Goal: Communication & Community: Answer question/provide support

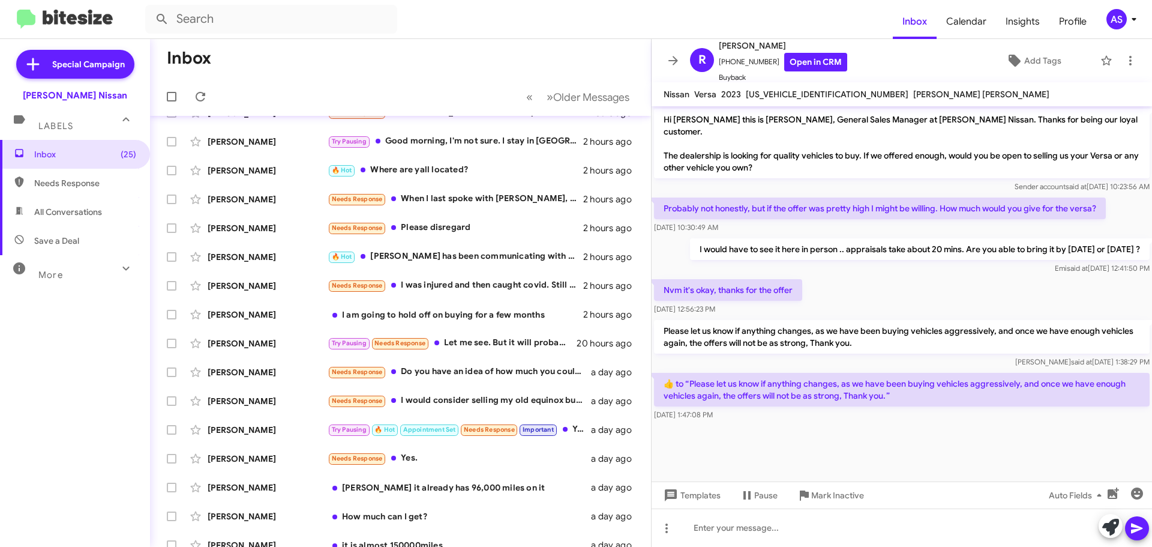
scroll to position [90, 0]
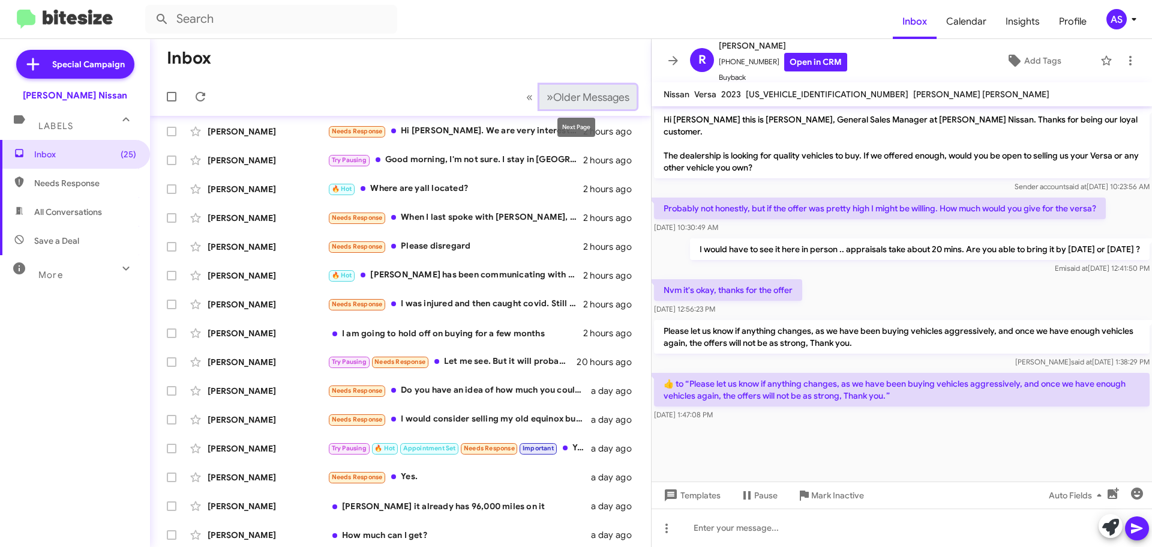
click at [582, 93] on span "Older Messages" at bounding box center [591, 97] width 76 height 13
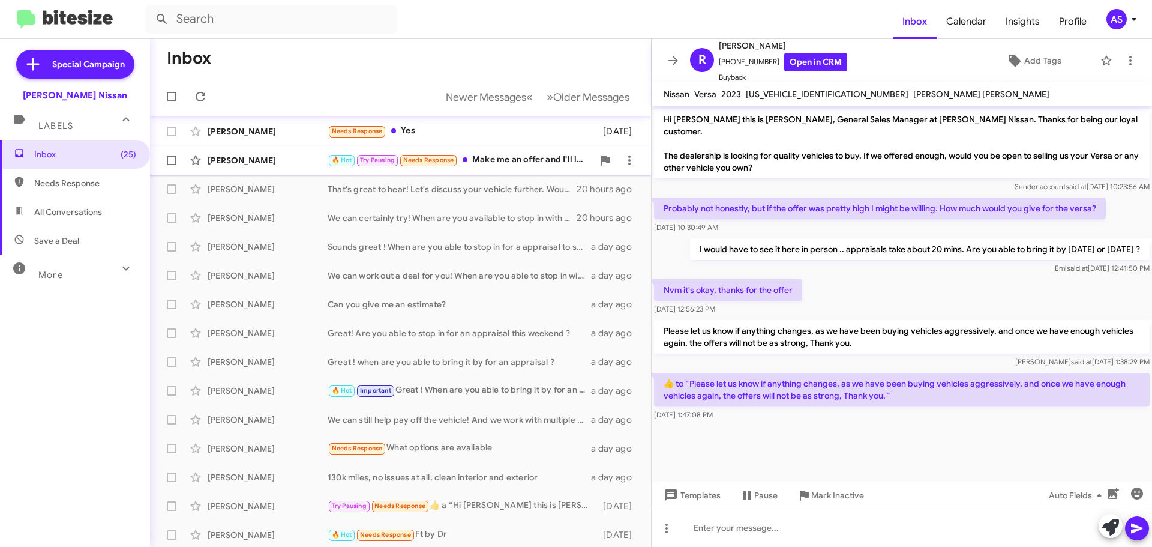
click at [486, 169] on div "Silver [PERSON_NAME] 🔥 Hot Try Pausing Needs Response Make me an offer and I'll…" at bounding box center [401, 160] width 482 height 24
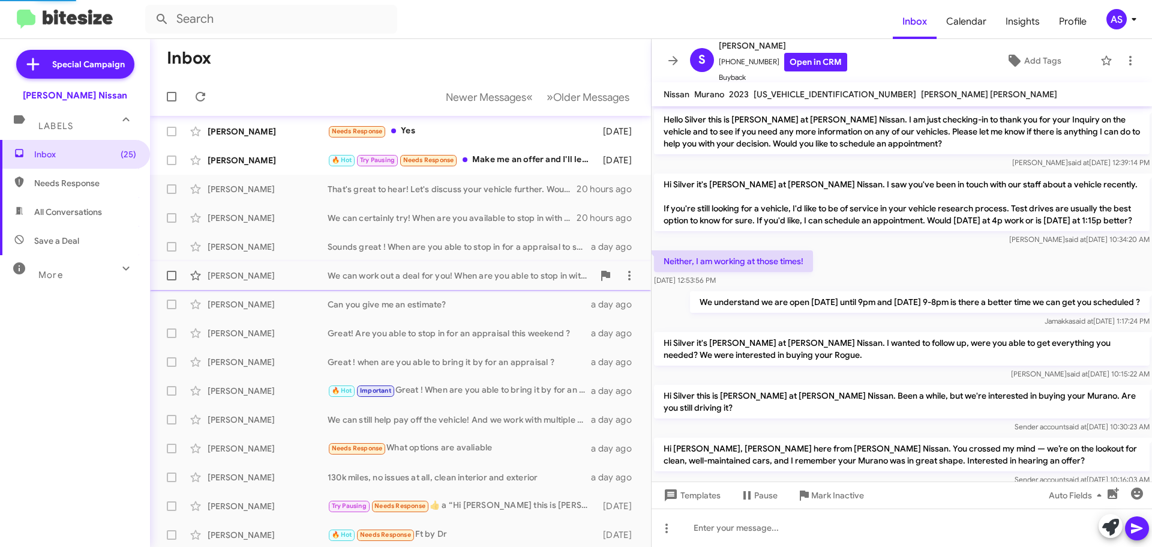
scroll to position [139, 0]
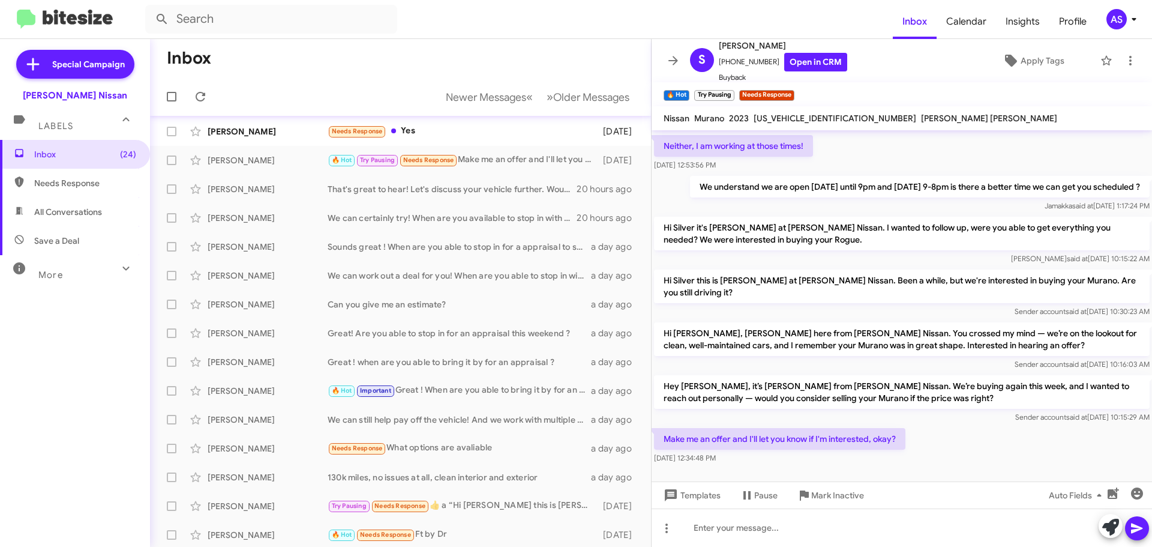
click at [760, 425] on div "Hey [PERSON_NAME], it’s [PERSON_NAME] from [PERSON_NAME] Nissan. We’re buying a…" at bounding box center [902, 399] width 501 height 53
click at [834, 423] on div "Sender account said at [DATE] 10:15:29 AM" at bounding box center [902, 417] width 496 height 12
click at [843, 464] on div "[DATE] 12:34:48 PM" at bounding box center [779, 458] width 251 height 12
click at [788, 464] on div "[DATE] 12:34:48 PM" at bounding box center [779, 458] width 251 height 12
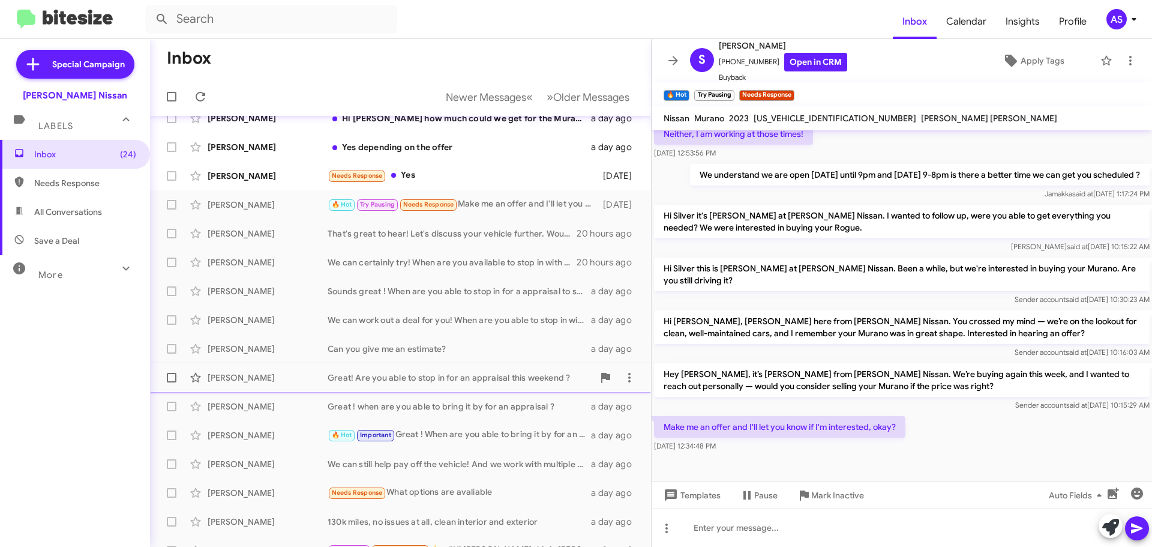
scroll to position [0, 0]
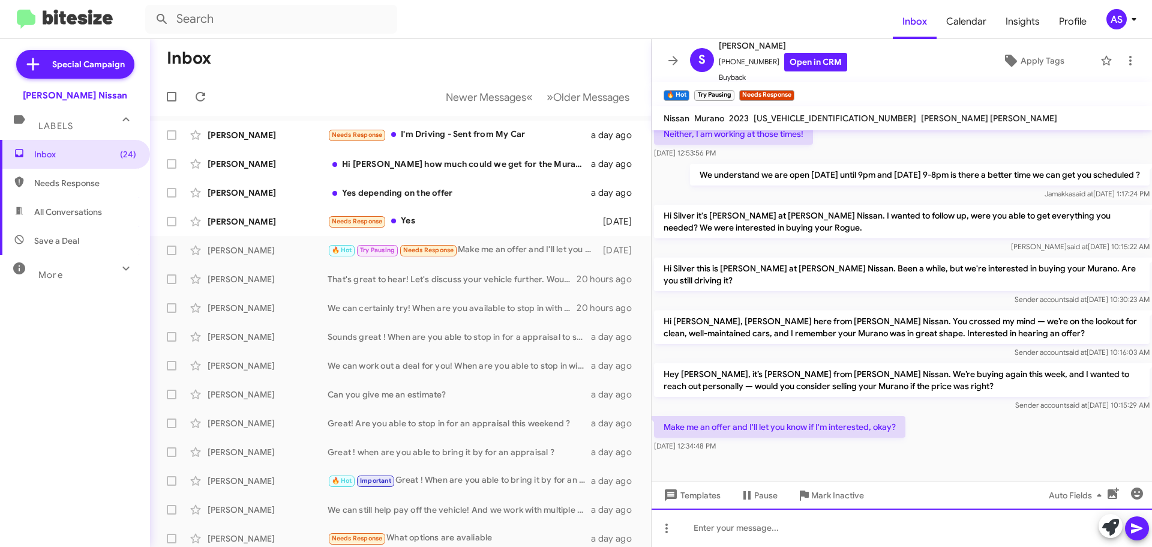
click at [870, 528] on div at bounding box center [902, 527] width 501 height 38
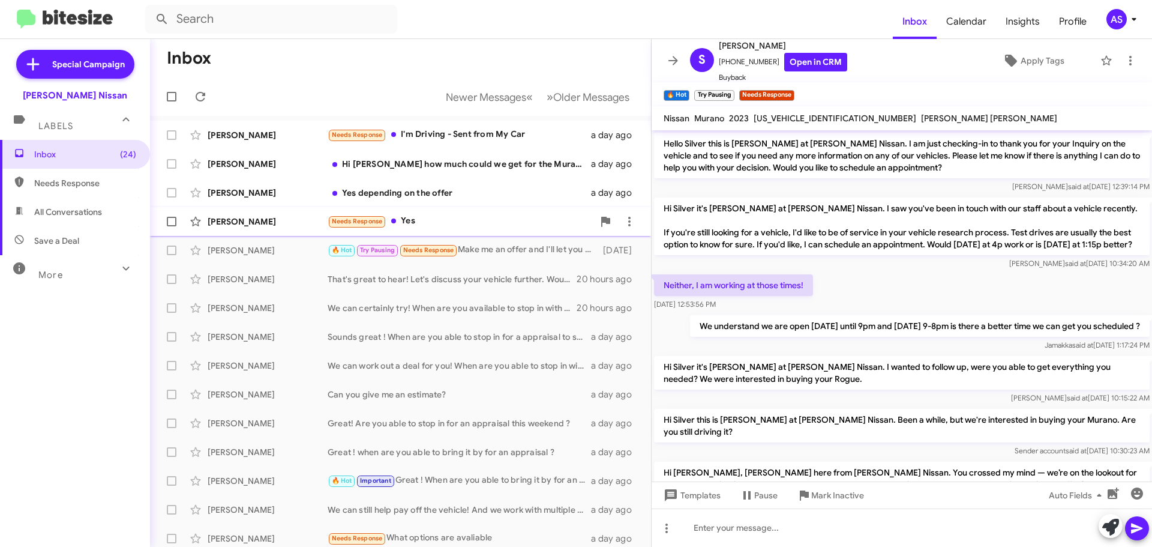
click at [428, 232] on div "[PERSON_NAME] Needs Response Yes [DATE]" at bounding box center [401, 221] width 482 height 24
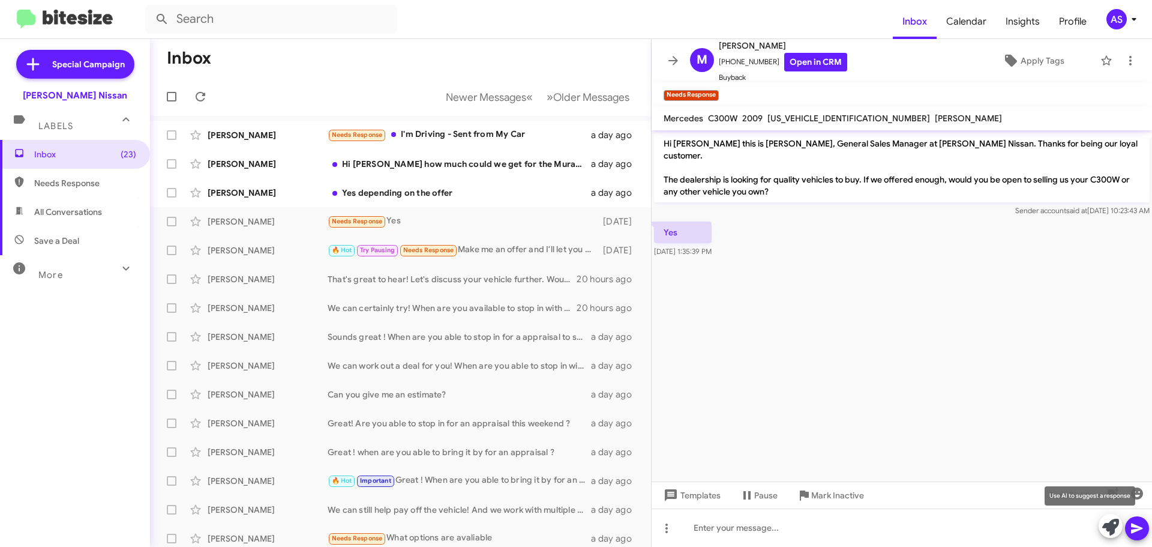
click at [1115, 523] on icon at bounding box center [1110, 527] width 17 height 17
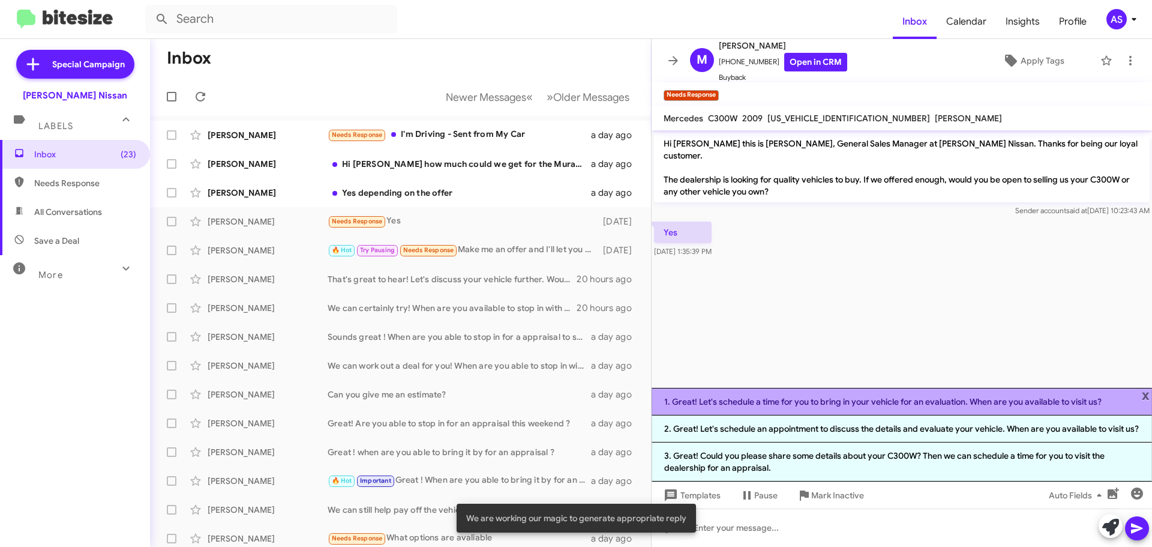
click at [793, 395] on li "1. Great! Let's schedule a time for you to bring in your vehicle for an evaluat…" at bounding box center [902, 402] width 501 height 28
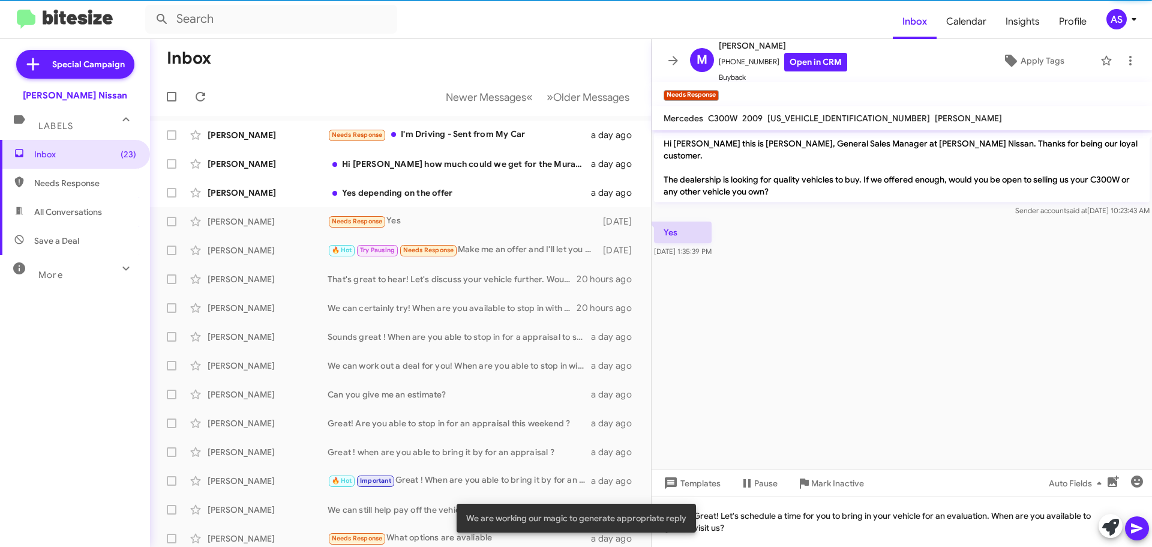
drag, startPoint x: 1144, startPoint y: 520, endPoint x: 1132, endPoint y: 522, distance: 12.7
click at [1144, 521] on button at bounding box center [1137, 528] width 24 height 24
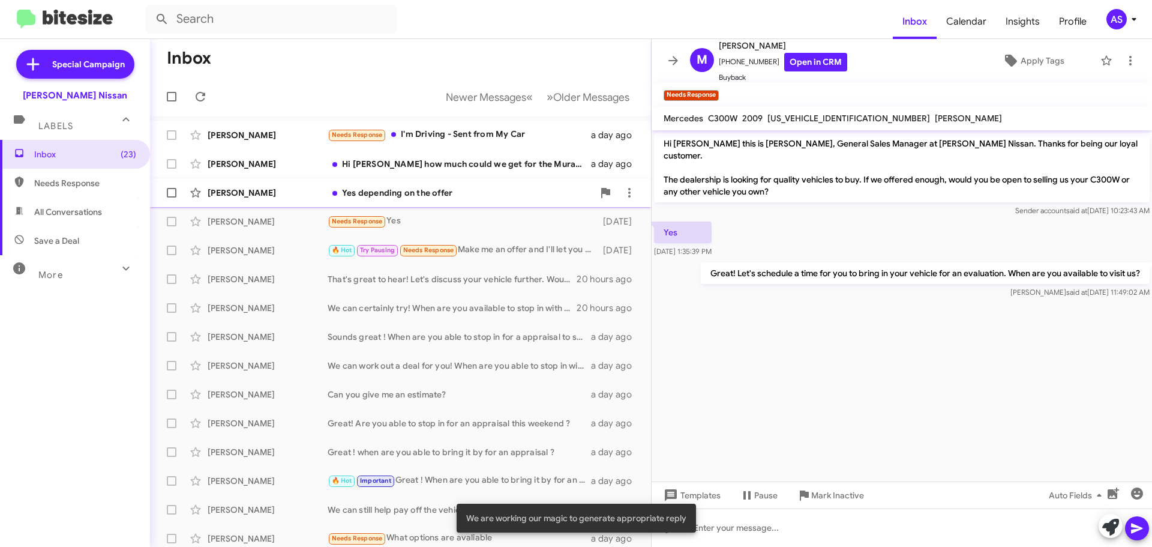
click at [483, 195] on div "Yes depending on the offer" at bounding box center [461, 193] width 266 height 12
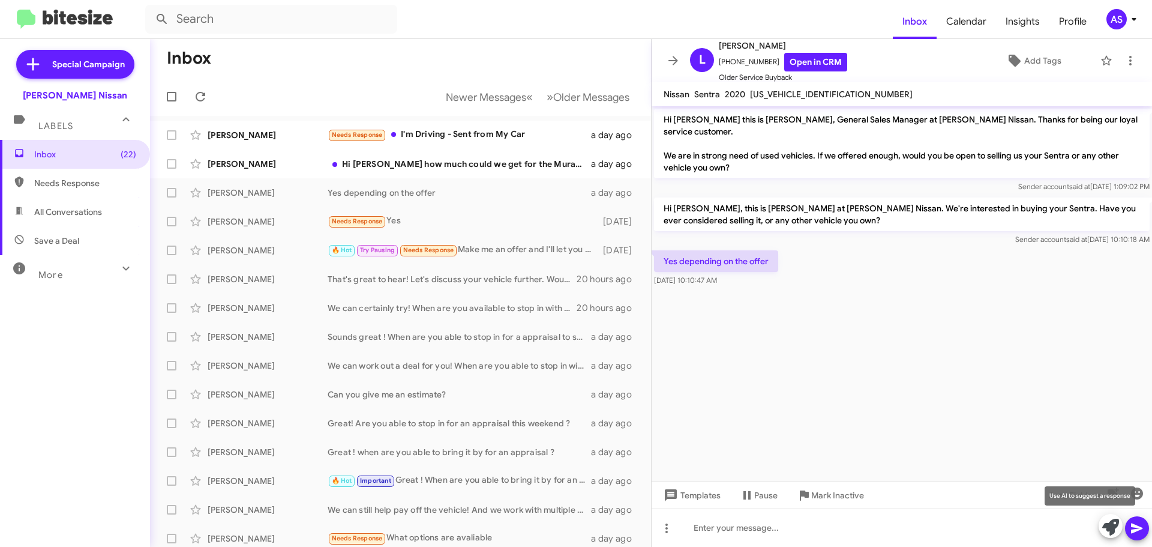
click at [1113, 522] on icon at bounding box center [1110, 527] width 17 height 17
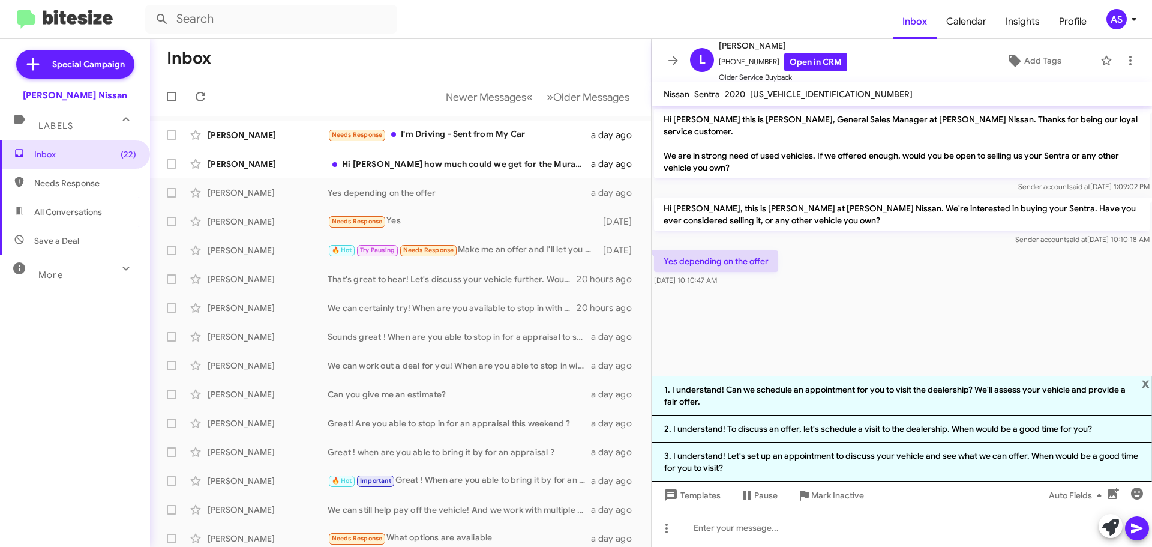
click at [870, 402] on li "1. I understand! Can we schedule an appointment for you to visit the dealership…" at bounding box center [902, 396] width 501 height 40
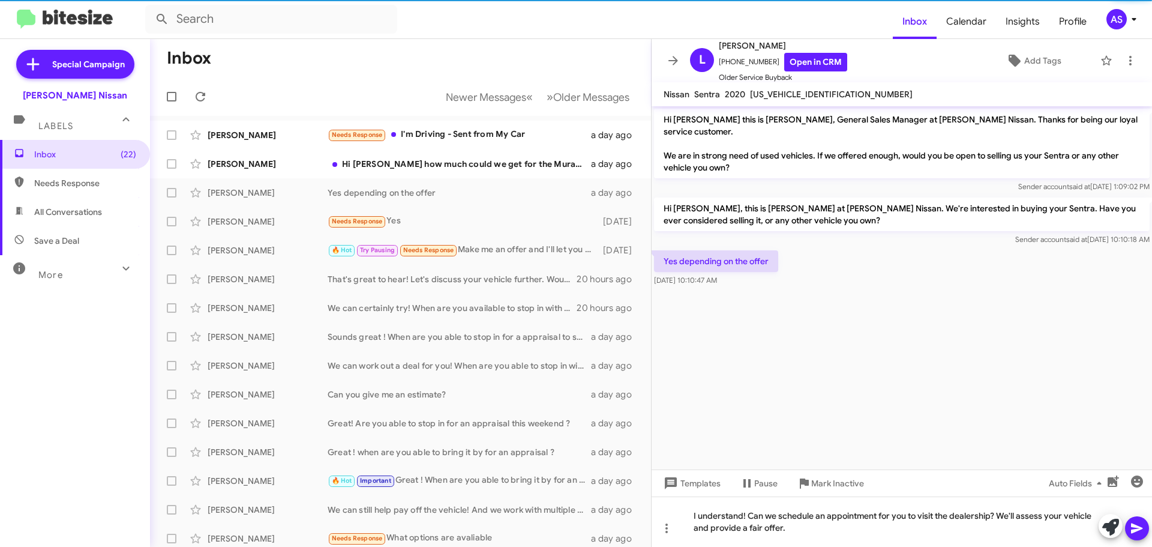
click at [1140, 531] on icon at bounding box center [1137, 528] width 14 height 14
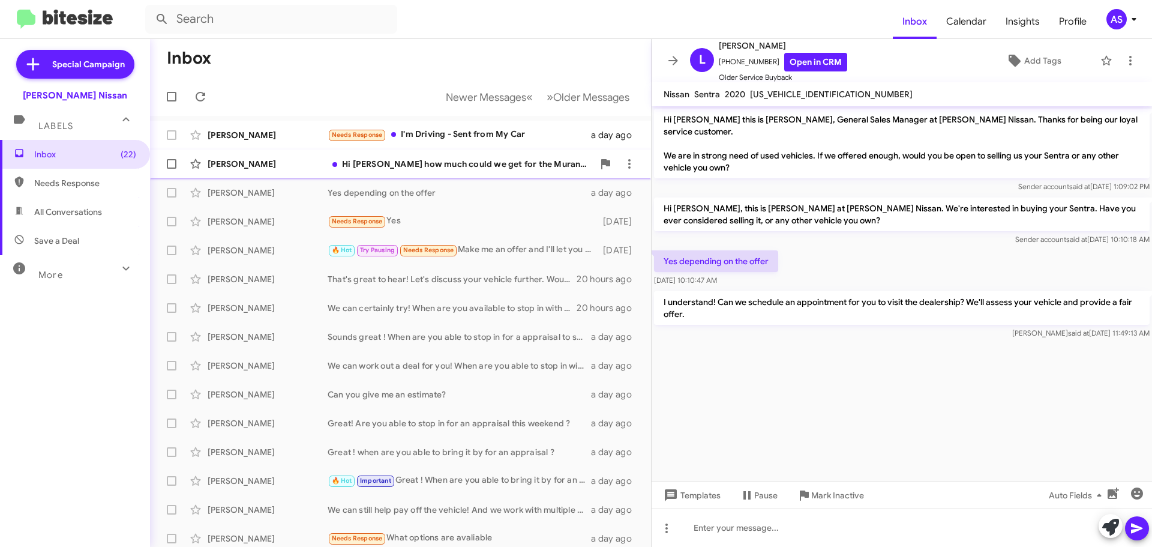
click at [478, 171] on div "[PERSON_NAME] Hi [PERSON_NAME] how much could we get for the Murano? a day ago" at bounding box center [401, 164] width 482 height 24
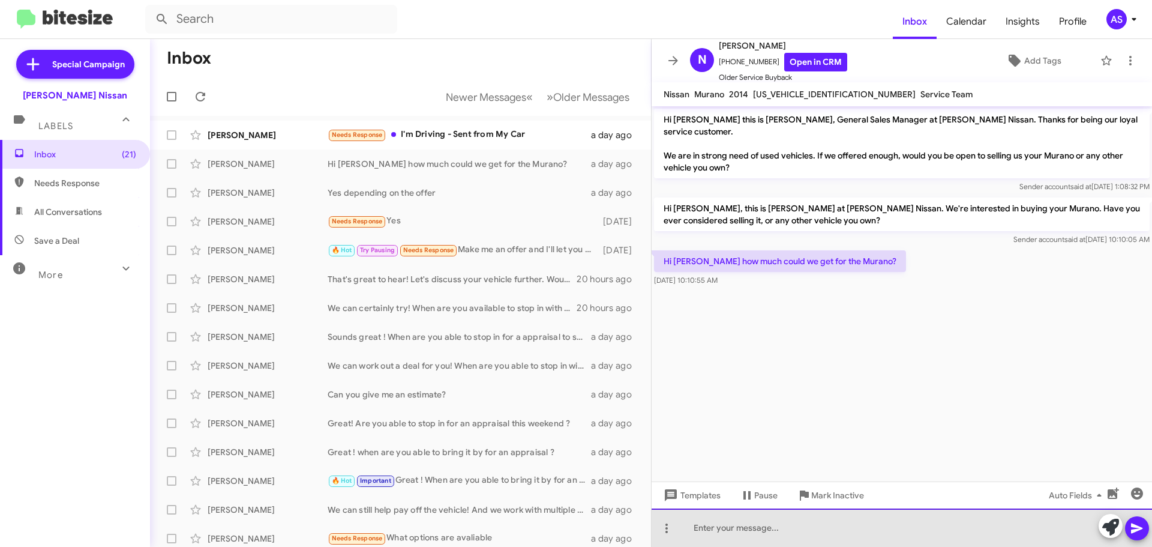
click at [730, 541] on div at bounding box center [902, 527] width 501 height 38
click at [822, 526] on div at bounding box center [902, 527] width 501 height 38
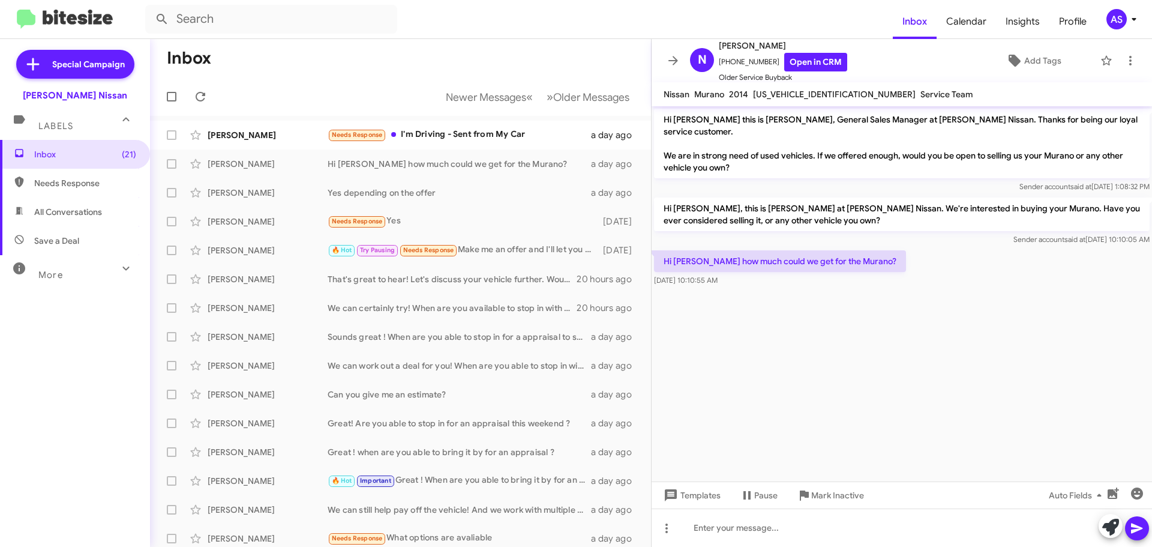
click at [922, 424] on cdk-virtual-scroll-viewport "Hi [PERSON_NAME] this is [PERSON_NAME], General Sales Manager at [PERSON_NAME] …" at bounding box center [902, 293] width 501 height 375
drag, startPoint x: 796, startPoint y: 327, endPoint x: 927, endPoint y: 431, distance: 167.0
click at [796, 328] on cdk-virtual-scroll-viewport "Hi [PERSON_NAME] this is [PERSON_NAME], General Sales Manager at [PERSON_NAME] …" at bounding box center [902, 293] width 501 height 375
click at [1108, 533] on icon at bounding box center [1110, 527] width 17 height 17
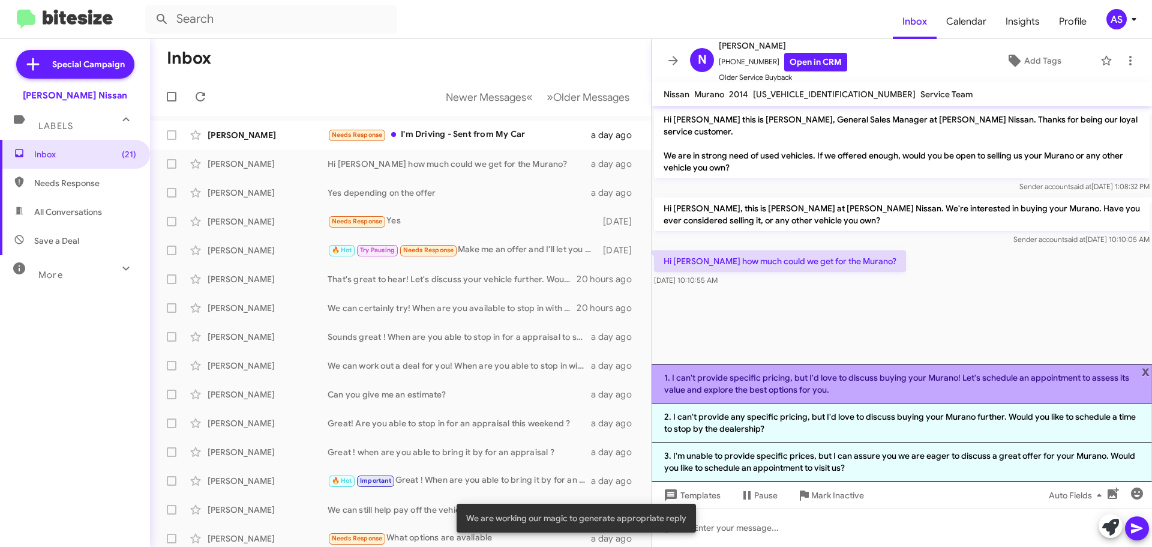
click at [840, 392] on li "1. I can't provide specific pricing, but I'd love to discuss buying your Murano…" at bounding box center [902, 384] width 501 height 40
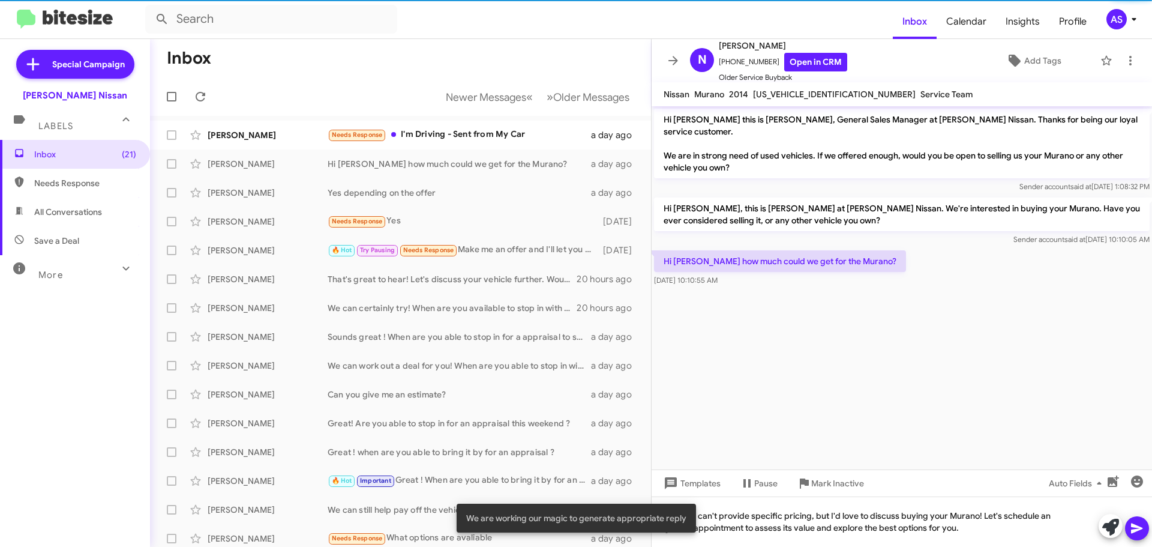
click at [1135, 525] on icon at bounding box center [1137, 528] width 14 height 14
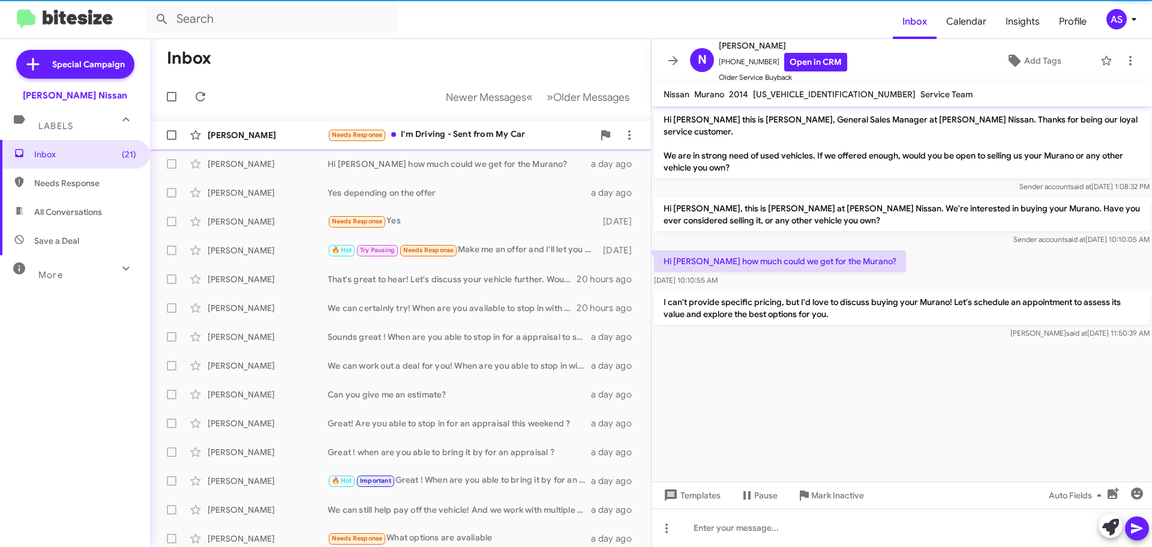
click at [436, 131] on div "Needs Response I'm Driving - Sent from My Car" at bounding box center [461, 135] width 266 height 14
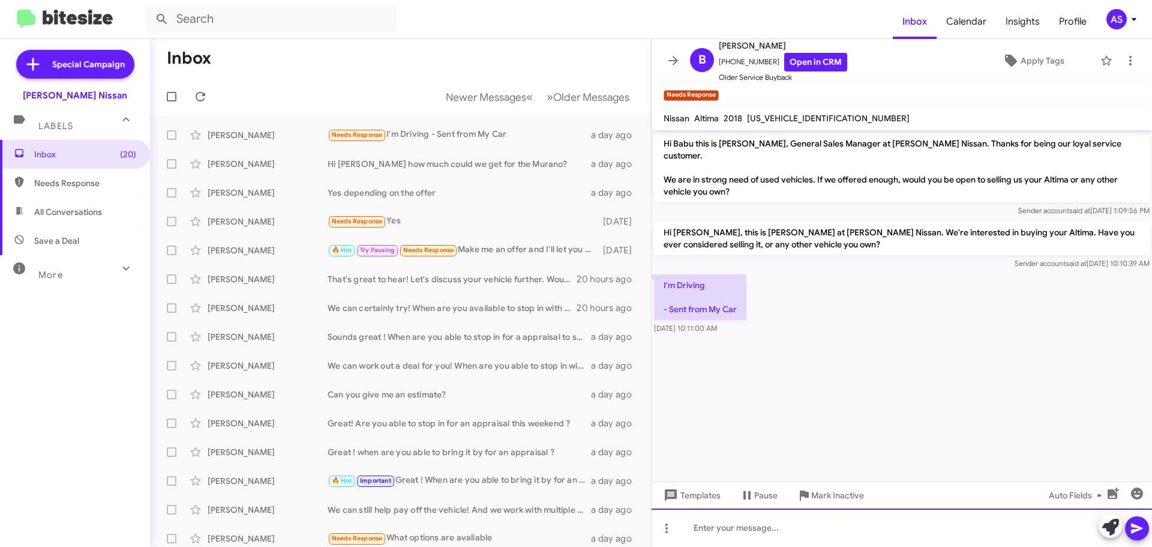
click at [787, 520] on div at bounding box center [902, 527] width 501 height 38
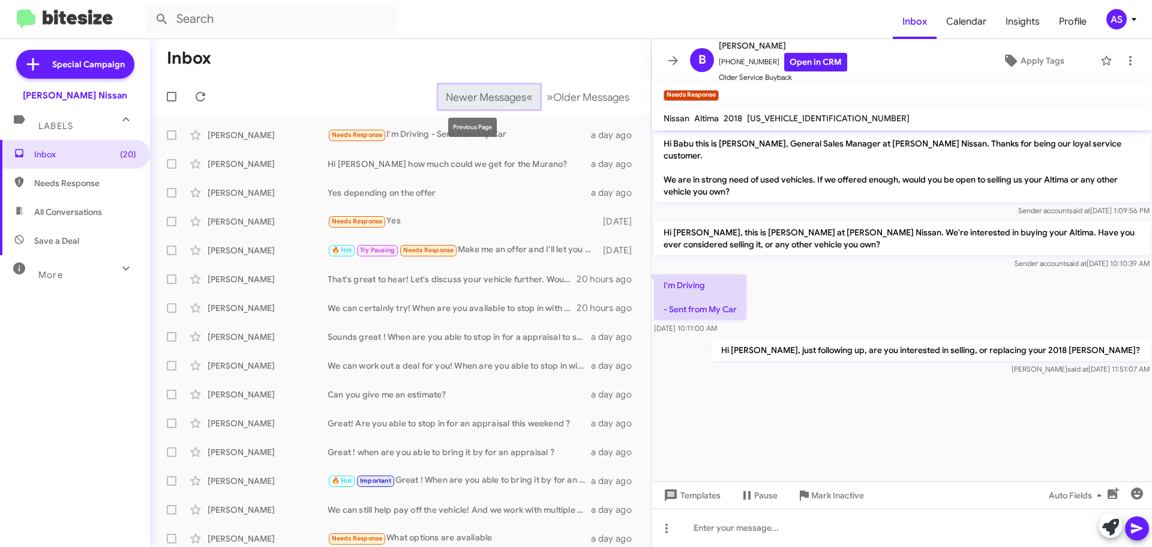
click at [489, 92] on span "Newer Messages" at bounding box center [486, 97] width 80 height 13
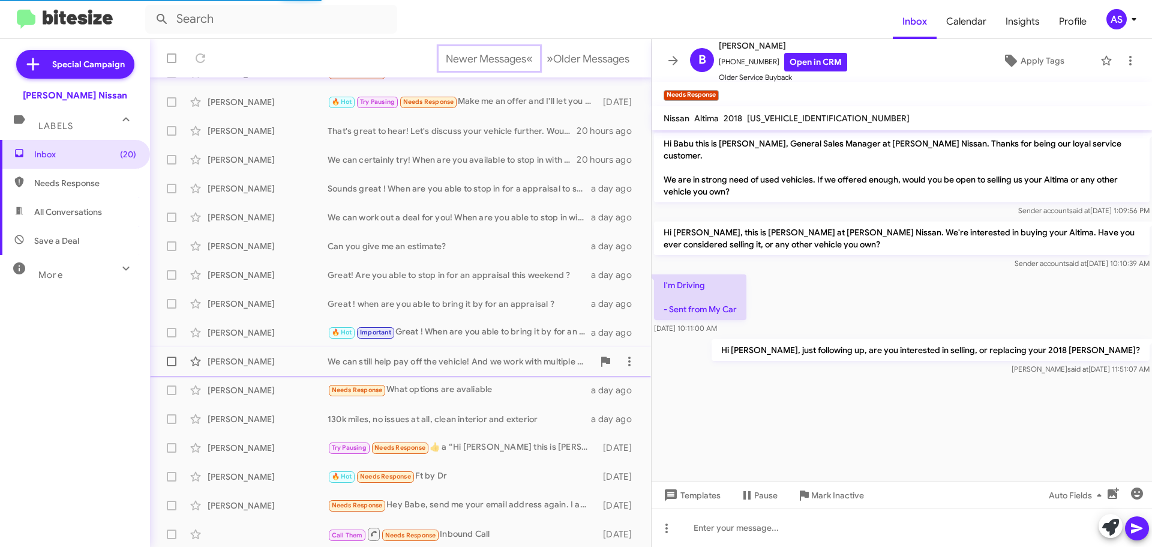
scroll to position [150, 0]
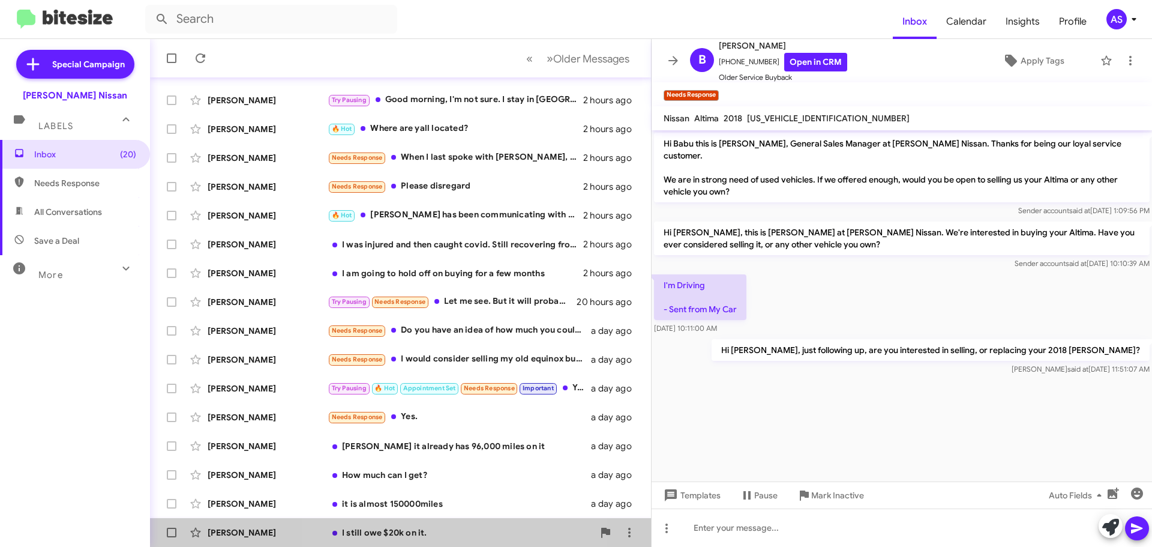
click at [413, 532] on div "I still owe $20k on it." at bounding box center [461, 532] width 266 height 12
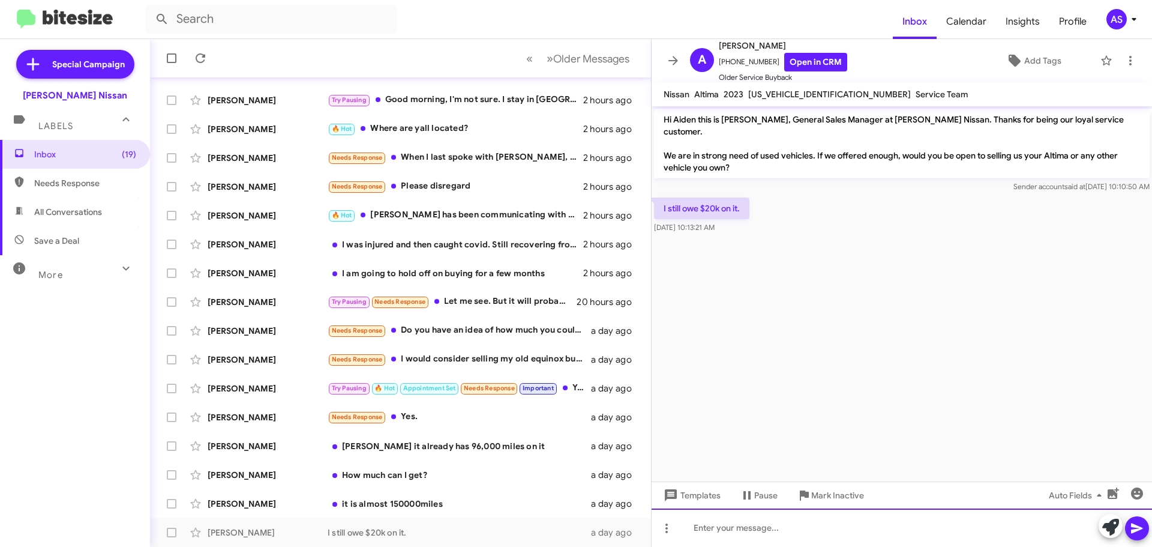
click at [832, 519] on div at bounding box center [902, 527] width 501 height 38
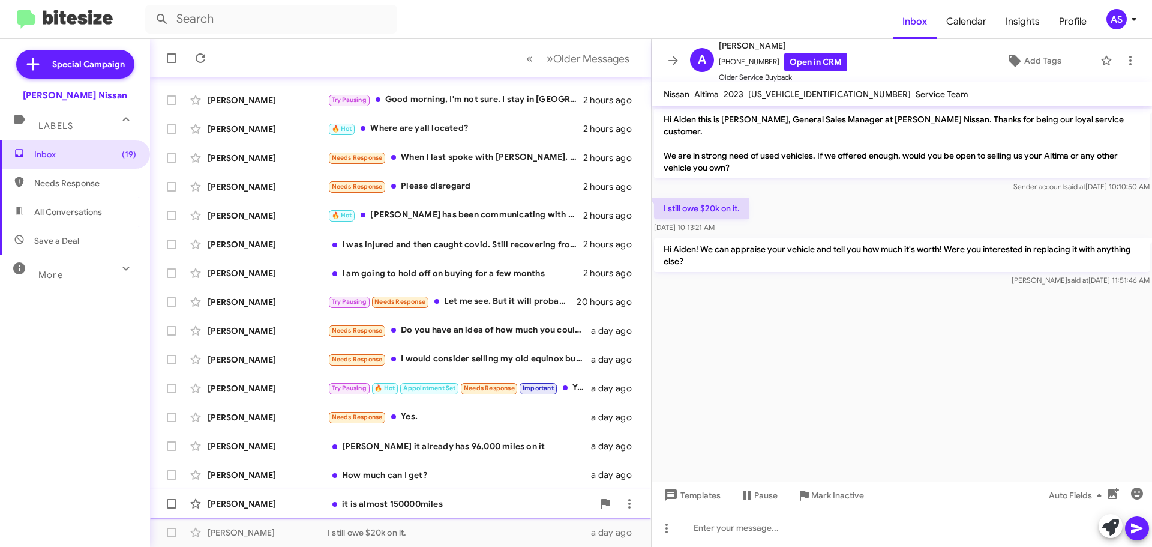
click at [425, 510] on div "[PERSON_NAME] it is almost 150000miles a day ago" at bounding box center [401, 504] width 482 height 24
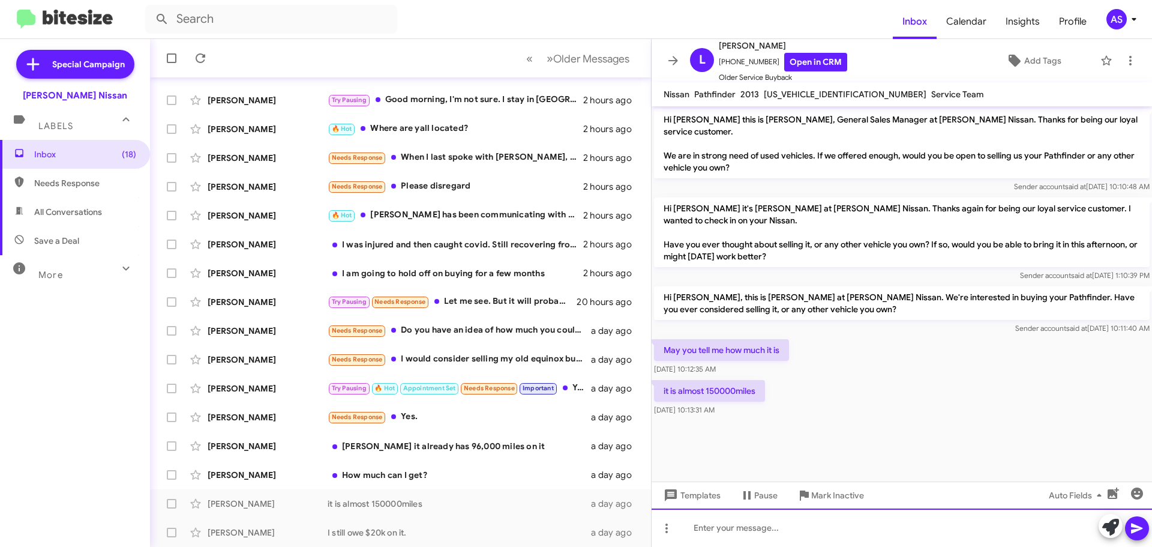
click at [825, 537] on div at bounding box center [902, 527] width 501 height 38
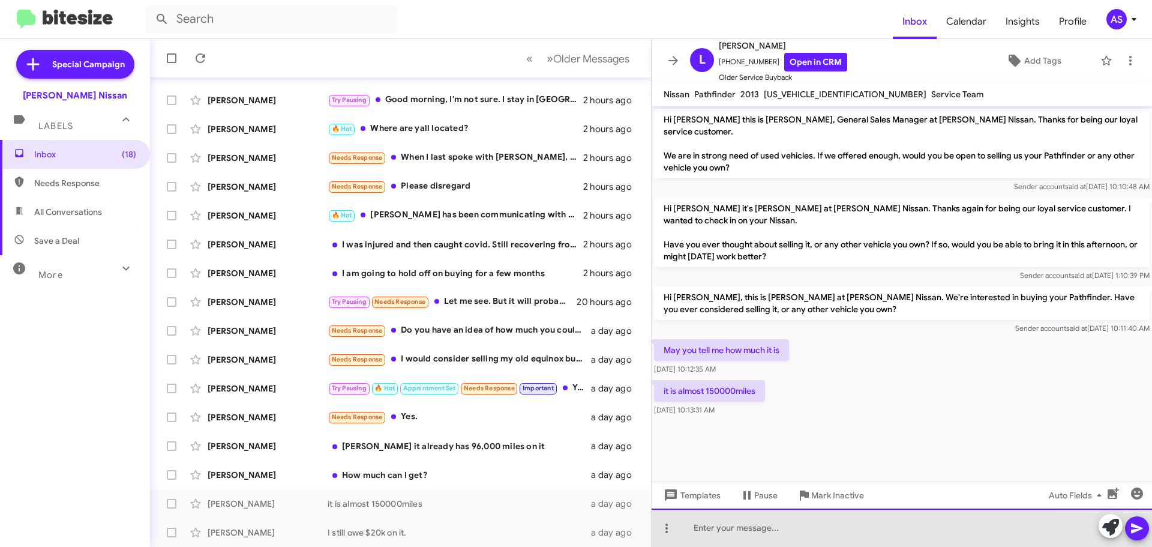
click at [800, 531] on div at bounding box center [902, 527] width 501 height 38
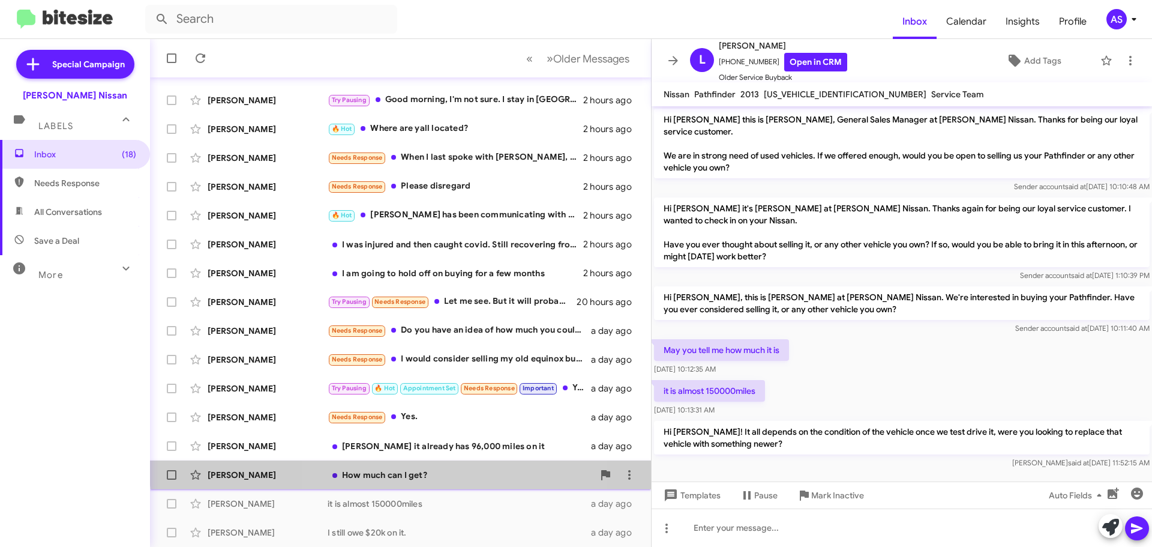
click at [426, 467] on div "[PERSON_NAME] How much can I get? a day ago" at bounding box center [401, 475] width 482 height 24
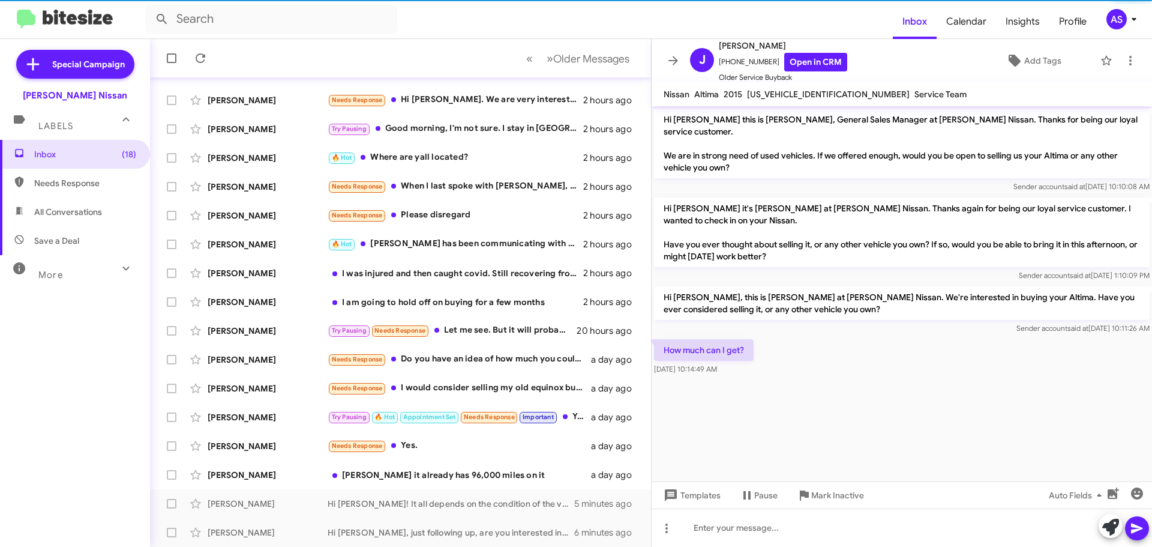
click at [86, 350] on div "Inbox (18) Needs Response All Conversations Save a Deal More Important 🔥 Hot Ap…" at bounding box center [75, 304] width 150 height 328
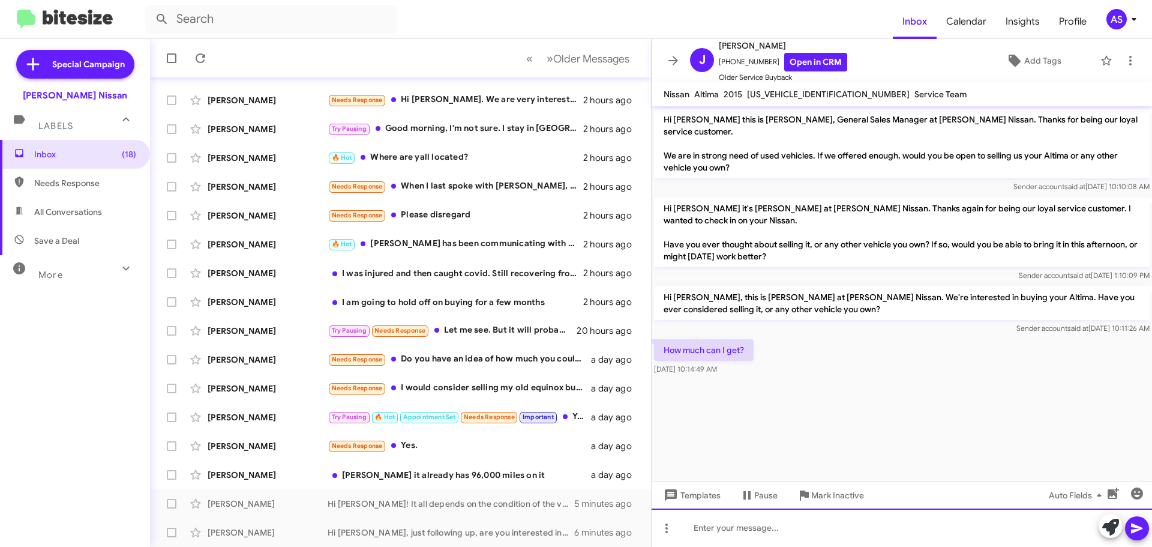
click at [842, 539] on div at bounding box center [902, 527] width 501 height 38
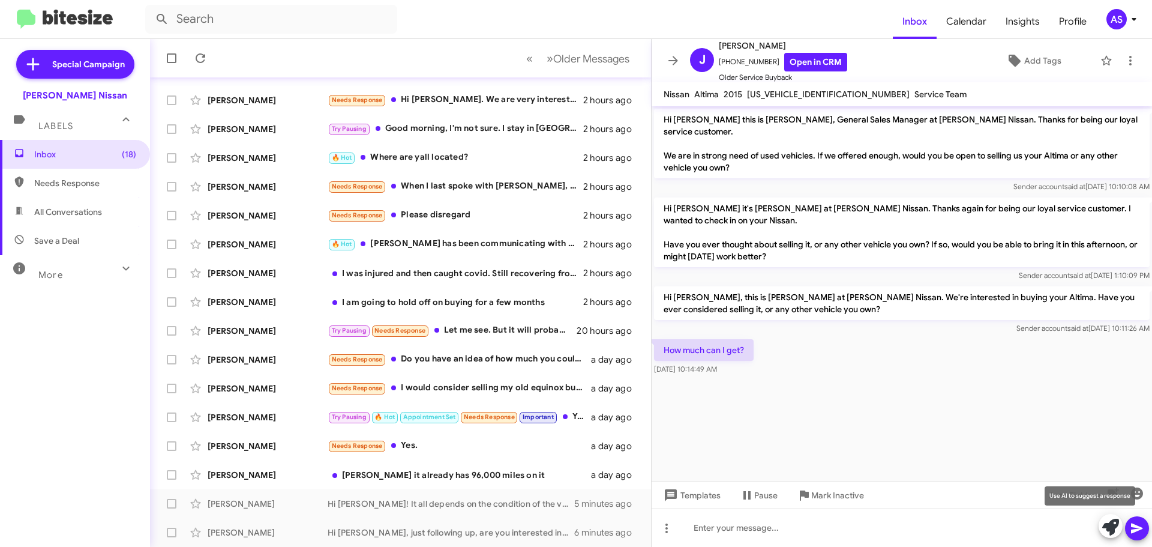
click at [1117, 523] on icon at bounding box center [1110, 527] width 17 height 17
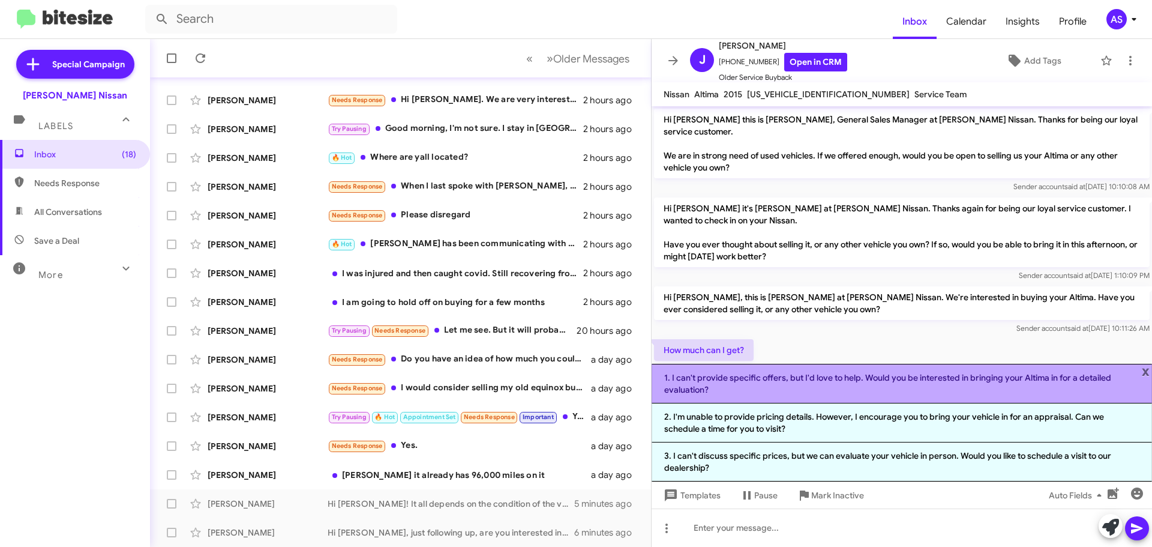
click at [860, 390] on li "1. I can't provide specific offers, but I'd love to help. Would you be interest…" at bounding box center [902, 384] width 501 height 40
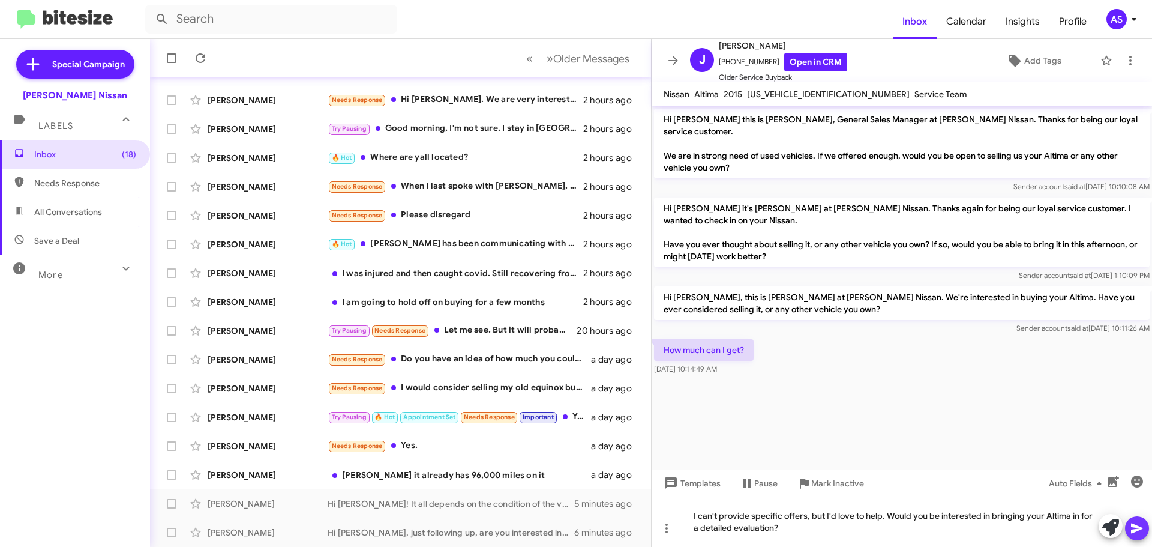
click at [1141, 538] on span at bounding box center [1137, 528] width 14 height 24
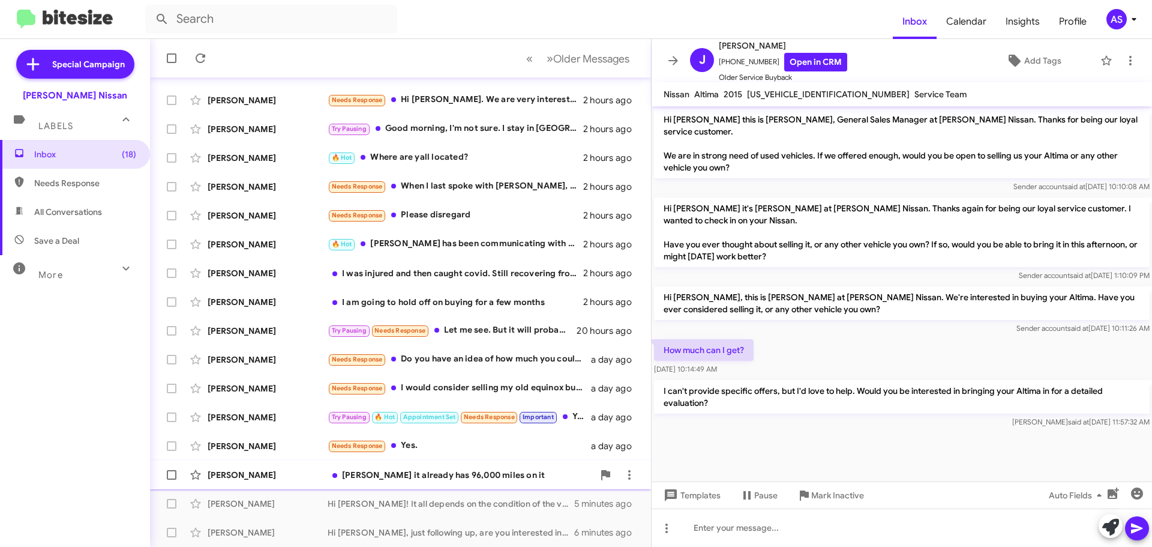
click at [459, 484] on div "[PERSON_NAME] [PERSON_NAME] it already has 96,000 miles on it a day ago" at bounding box center [401, 475] width 482 height 24
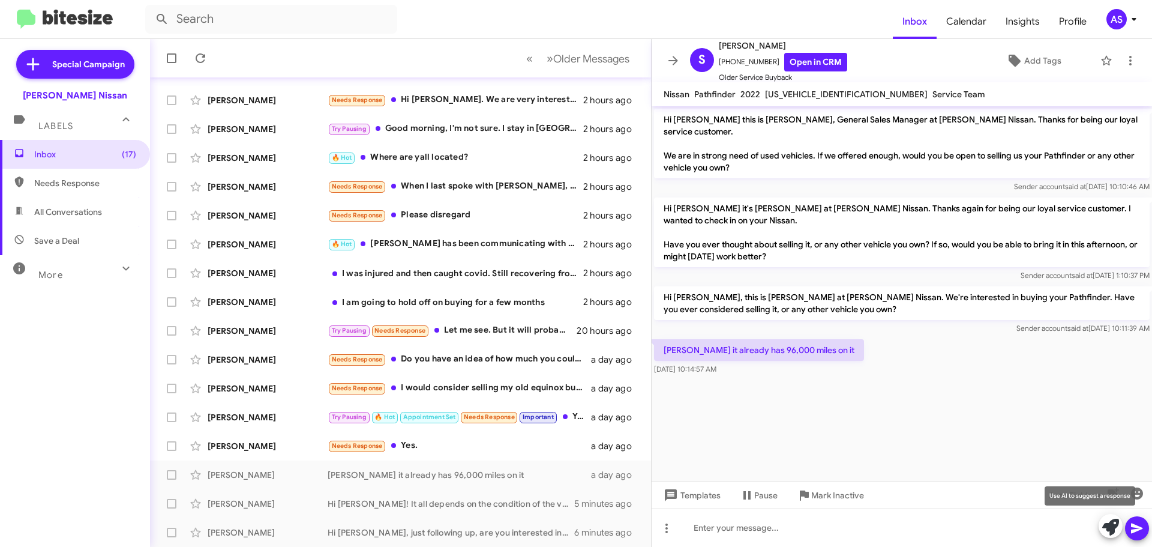
click at [1105, 523] on icon at bounding box center [1110, 527] width 17 height 17
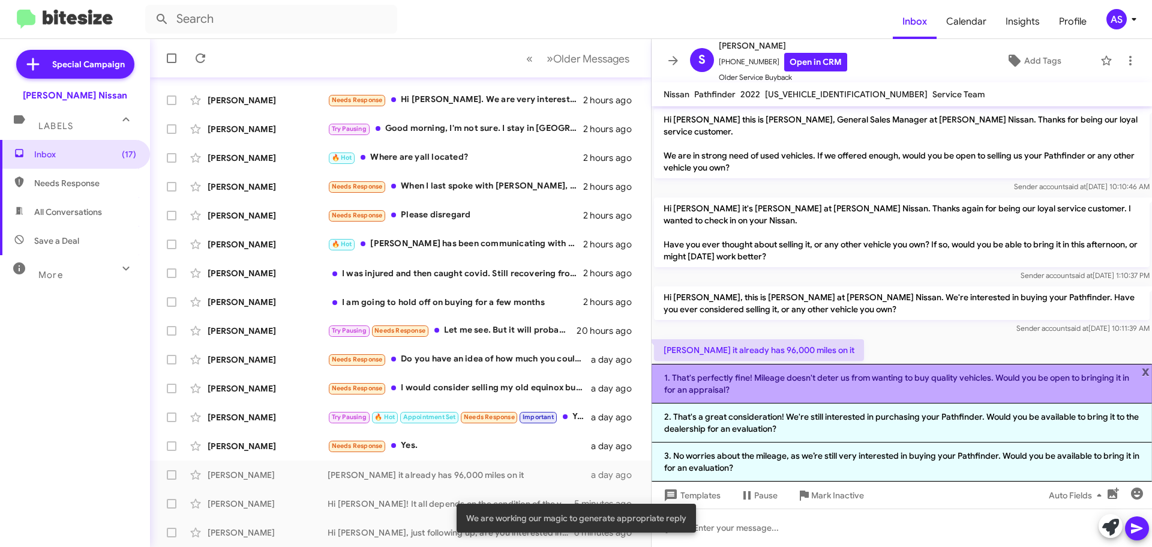
click at [835, 394] on li "1. That's perfectly fine! Mileage doesn't deter us from wanting to buy quality …" at bounding box center [902, 384] width 501 height 40
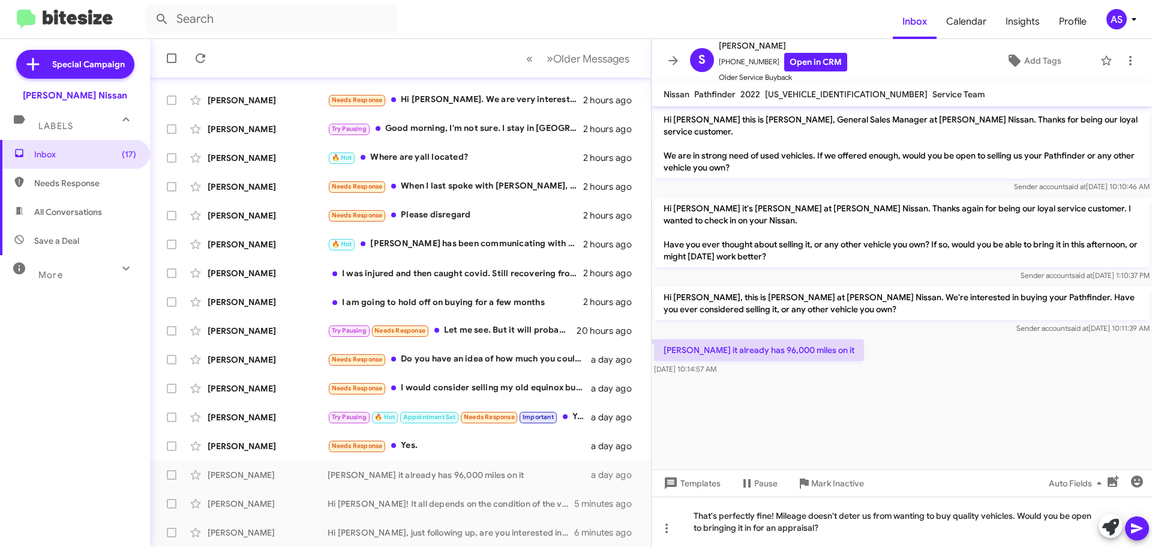
click at [1127, 519] on div at bounding box center [1124, 527] width 50 height 26
click at [1135, 526] on icon at bounding box center [1136, 528] width 11 height 10
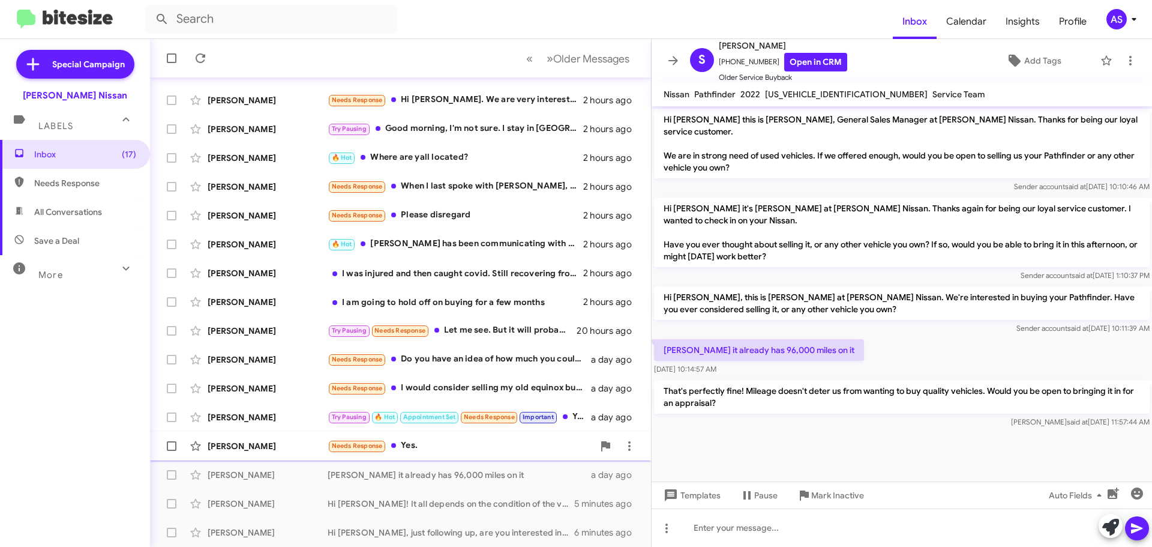
click at [400, 446] on div "Needs Response Yes." at bounding box center [461, 446] width 266 height 14
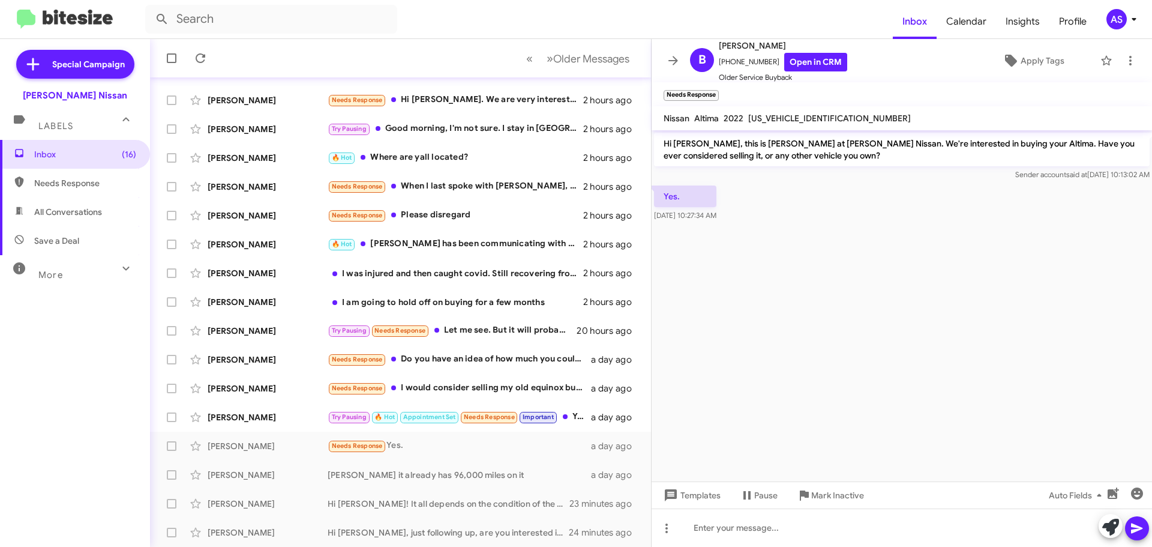
click at [128, 410] on div "Inbox (16) Needs Response All Conversations Save a Deal More Important 🔥 Hot Ap…" at bounding box center [75, 304] width 150 height 328
click at [805, 425] on cdk-virtual-scroll-viewport "Hi [PERSON_NAME], this is [PERSON_NAME] at [PERSON_NAME] Nissan. We're interest…" at bounding box center [902, 305] width 501 height 351
click at [1122, 526] on button at bounding box center [1111, 526] width 24 height 24
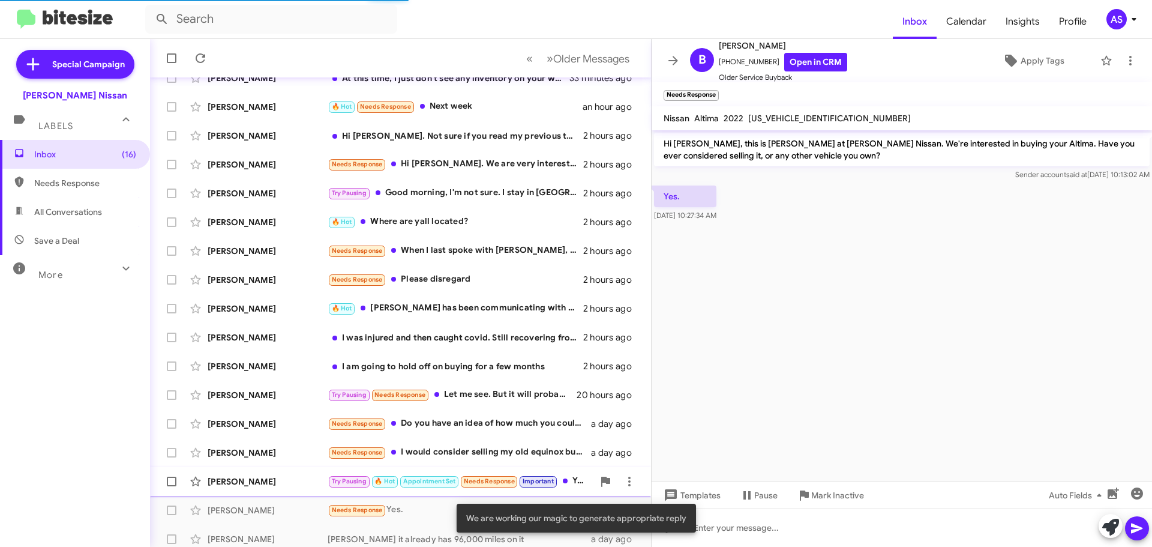
scroll to position [150, 0]
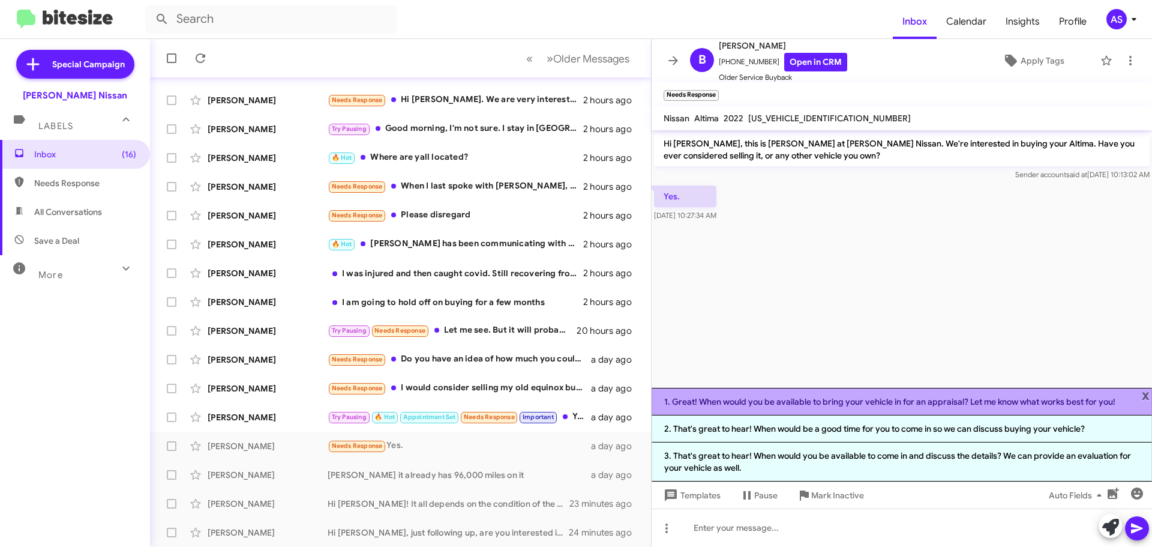
click at [747, 399] on li "1. Great! When would you be available to bring your vehicle in for an appraisal…" at bounding box center [902, 402] width 501 height 28
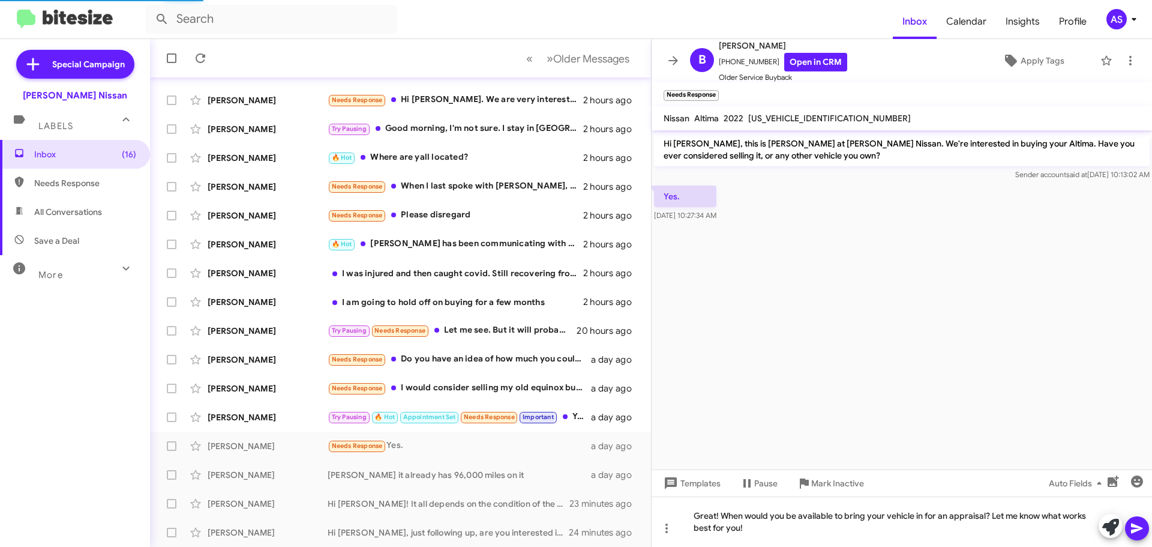
click at [1142, 526] on icon at bounding box center [1137, 528] width 14 height 14
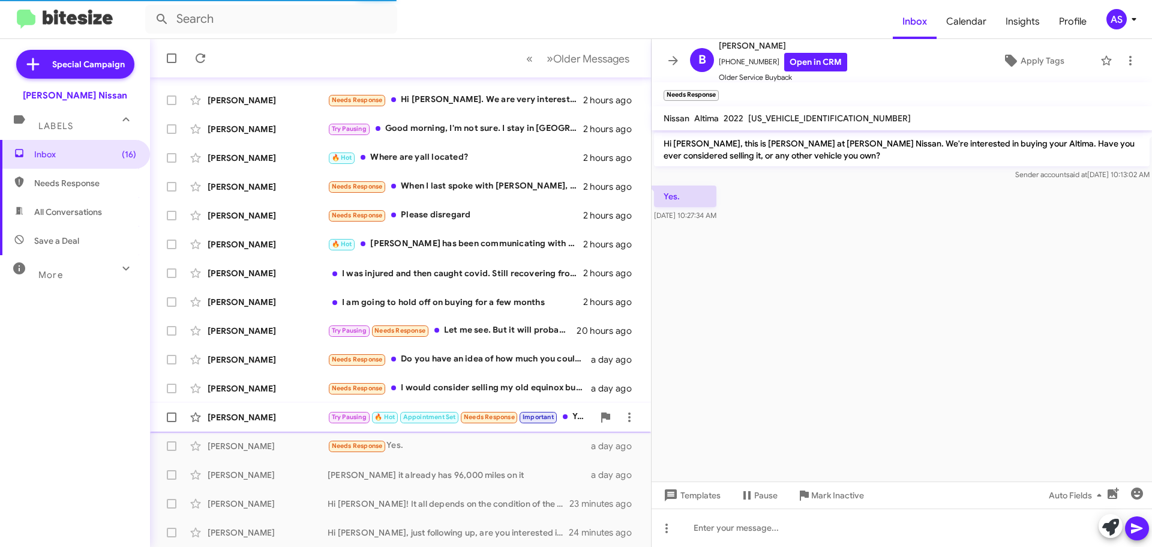
click at [558, 418] on span "Try Pausing 🔥 Hot Appointment Set Needs Response Important" at bounding box center [443, 417] width 230 height 14
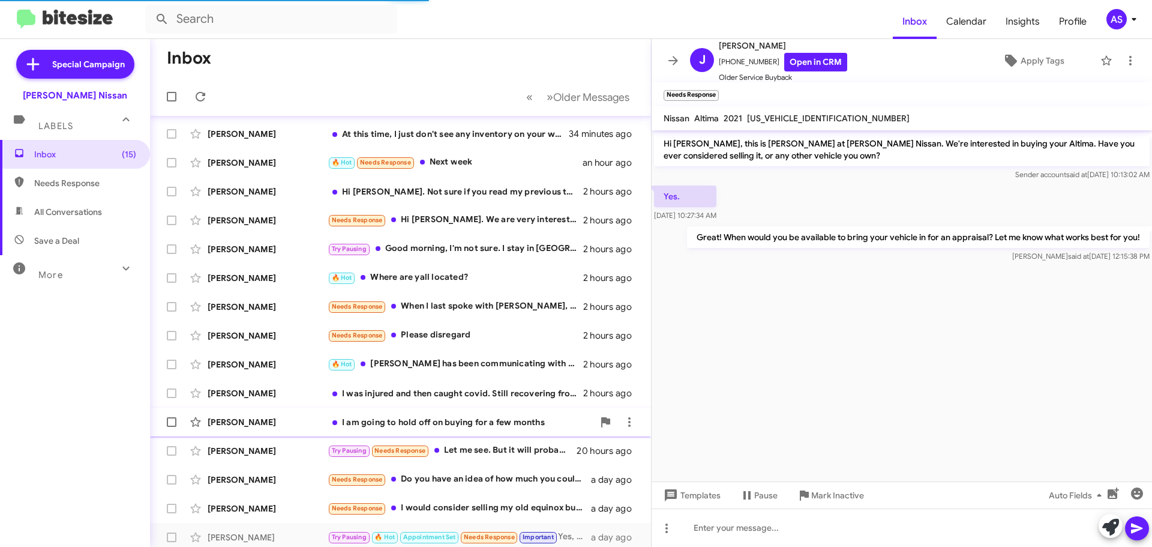
scroll to position [425, 0]
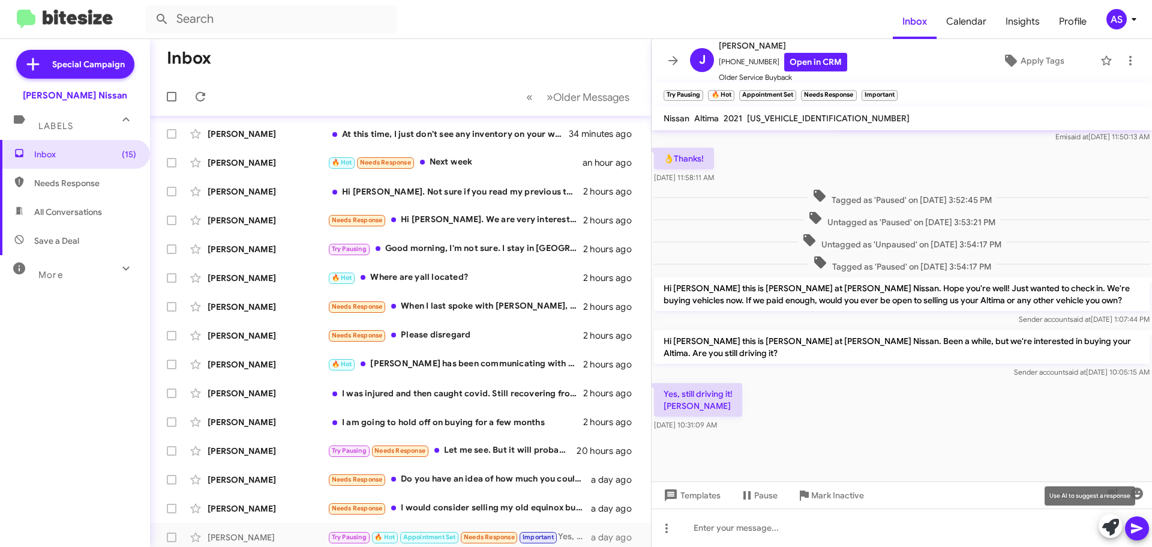
click at [1118, 536] on span at bounding box center [1110, 527] width 17 height 26
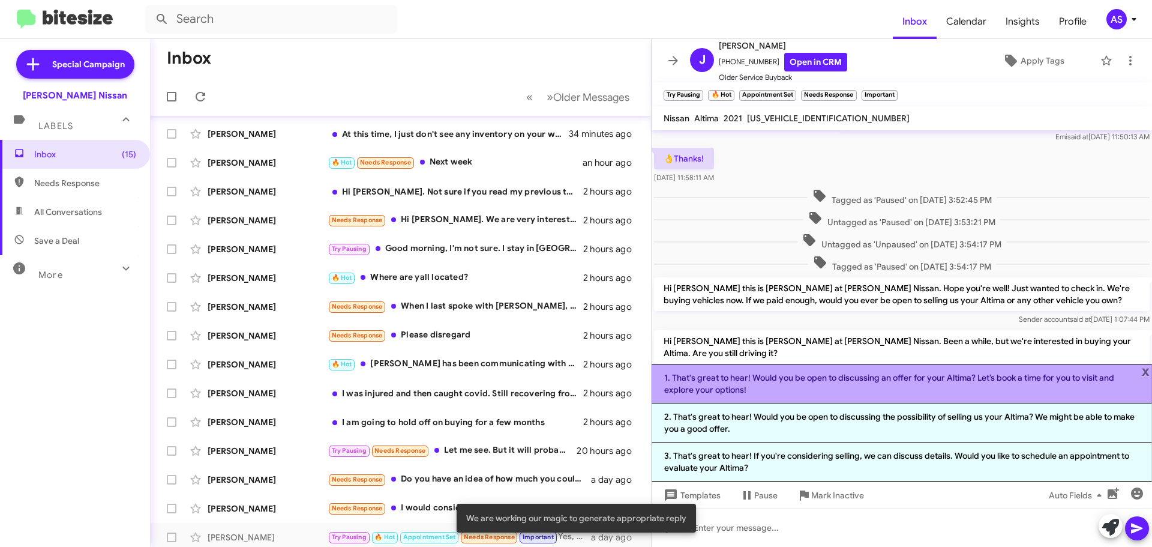
click at [801, 389] on li "1. That's great to hear! Would you be open to discussing an offer for your Alti…" at bounding box center [902, 384] width 501 height 40
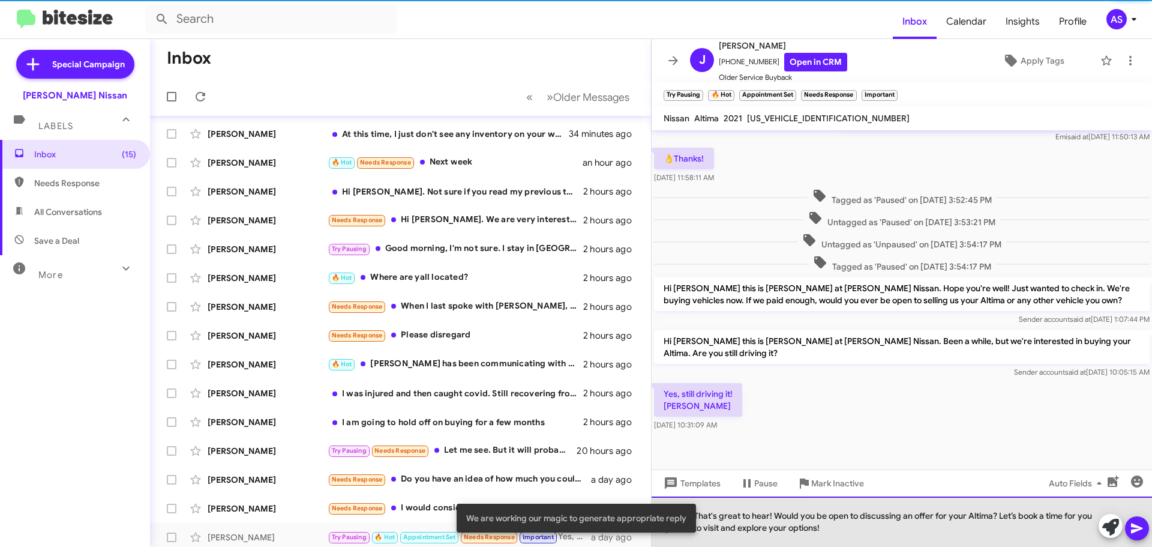
click at [1150, 532] on div "That's great to hear! Would you be open to discussing an offer for your Altima?…" at bounding box center [902, 521] width 501 height 50
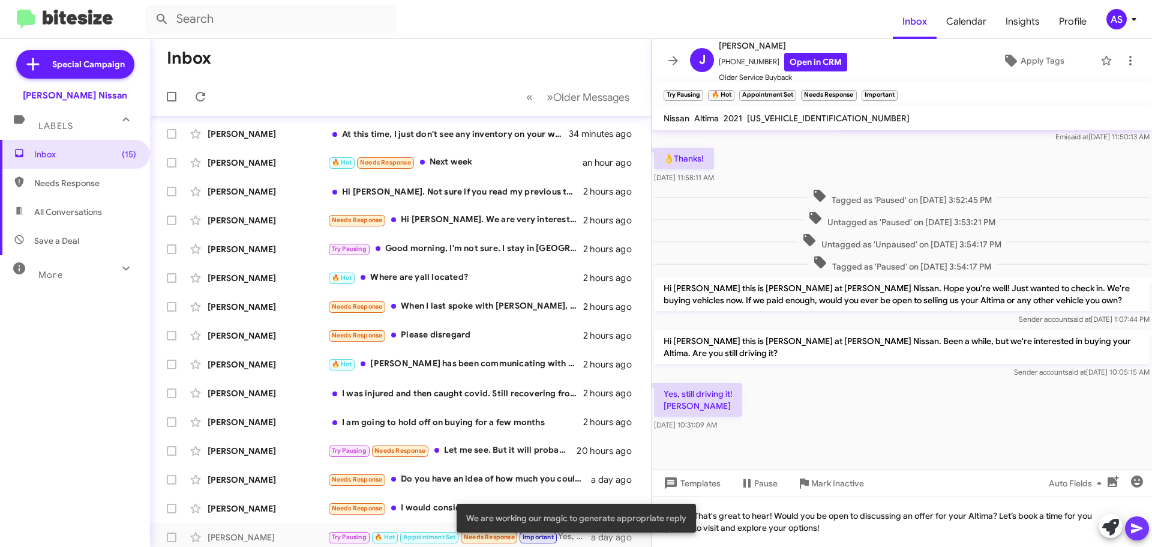
click at [1144, 533] on button at bounding box center [1137, 528] width 24 height 24
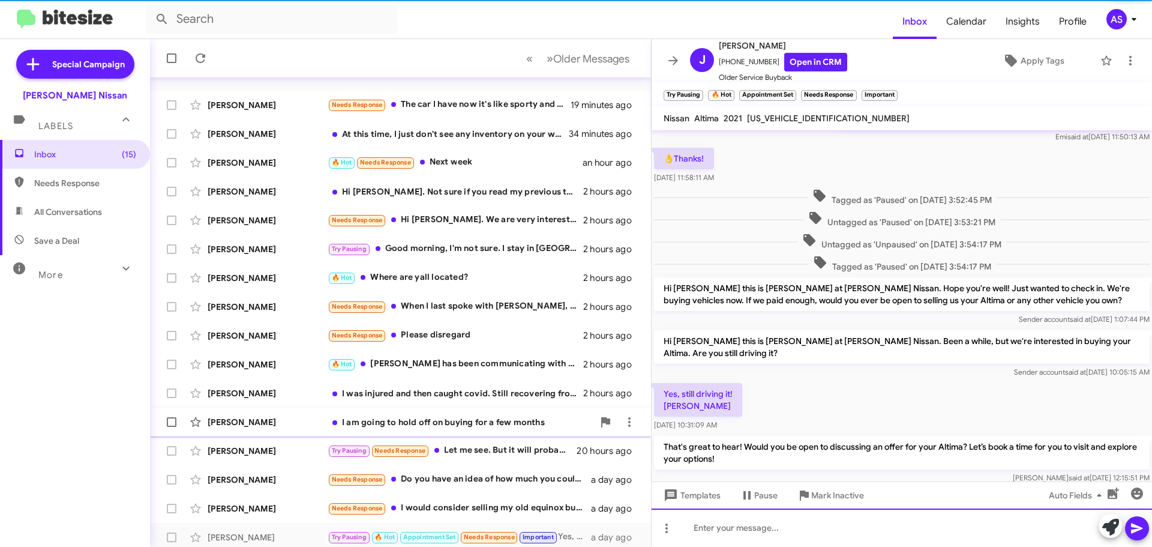
scroll to position [0, 0]
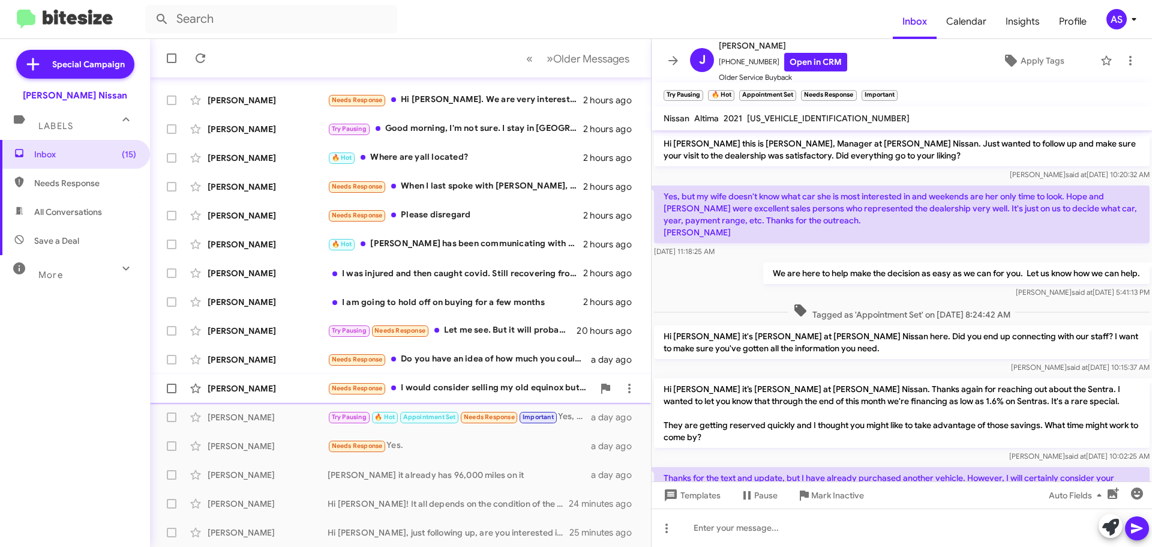
click at [525, 397] on div "[PERSON_NAME] Needs Response I would consider selling my old equinox but it doe…" at bounding box center [401, 388] width 482 height 24
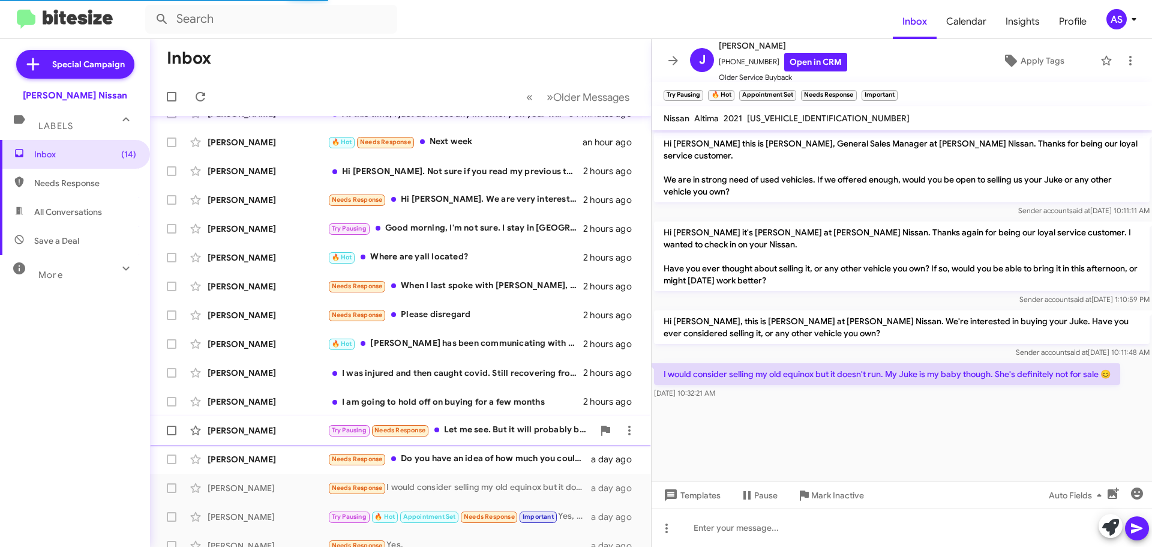
scroll to position [30, 0]
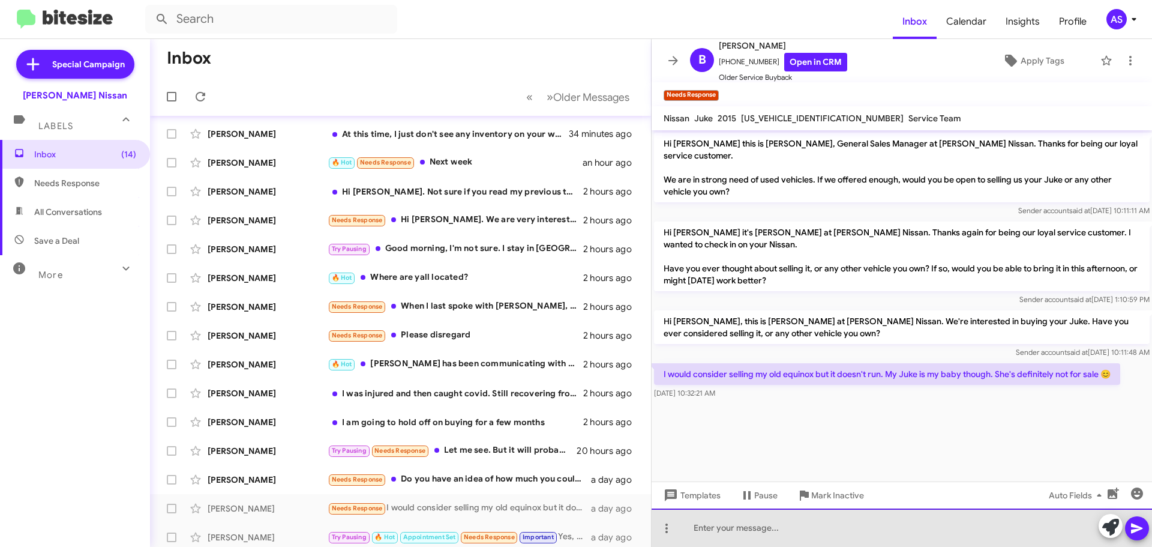
click at [875, 526] on div at bounding box center [902, 527] width 501 height 38
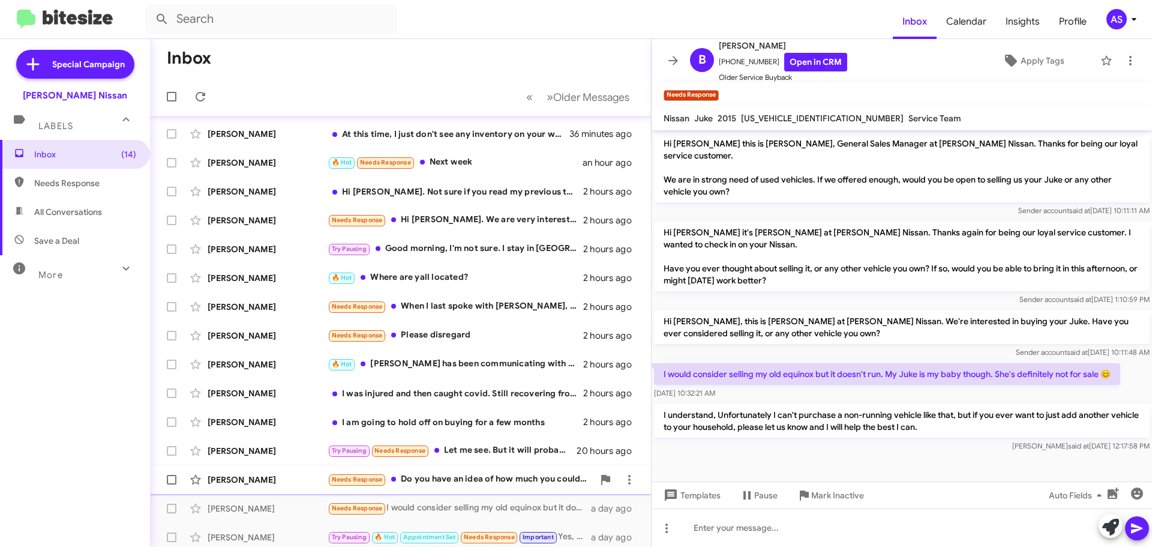
click at [434, 488] on div "[PERSON_NAME] Needs Response Do you have an idea of how much you could offer? a…" at bounding box center [401, 479] width 482 height 24
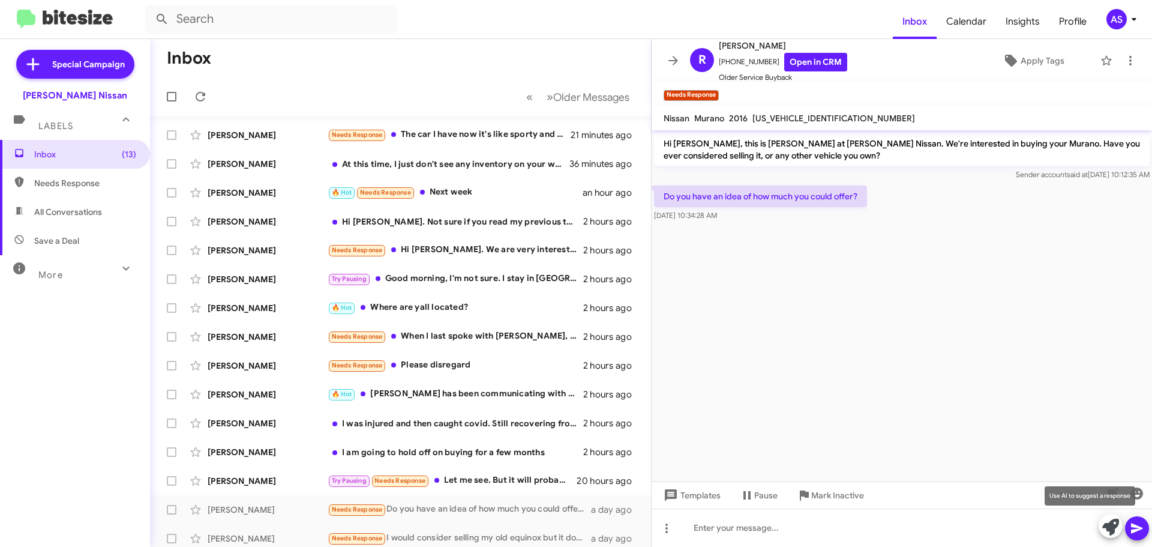
click at [1103, 526] on icon at bounding box center [1110, 527] width 17 height 17
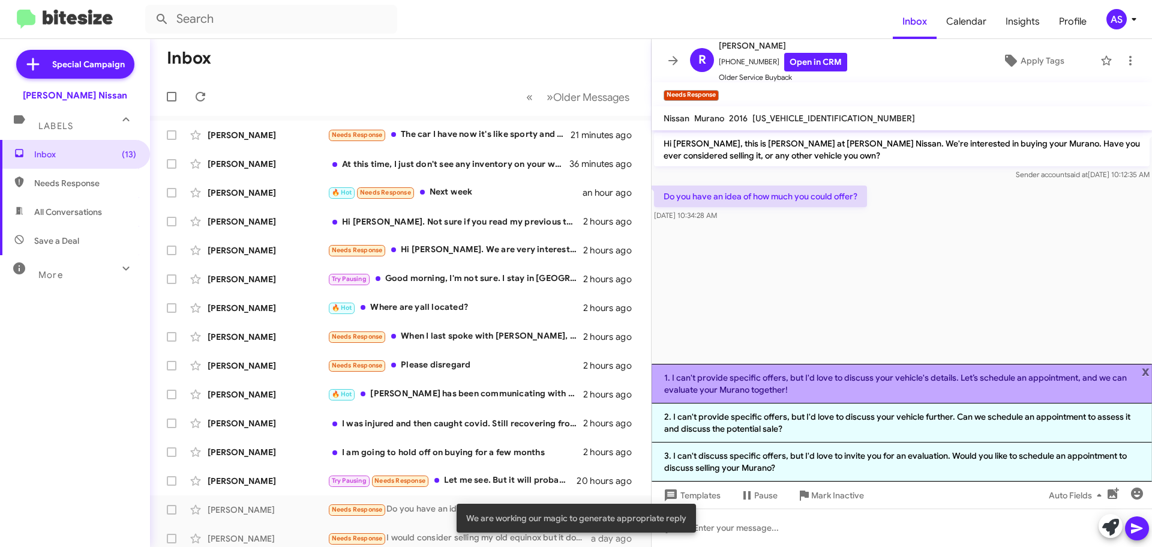
click at [848, 394] on li "1. I can't provide specific offers, but I'd love to discuss your vehicle's deta…" at bounding box center [902, 384] width 501 height 40
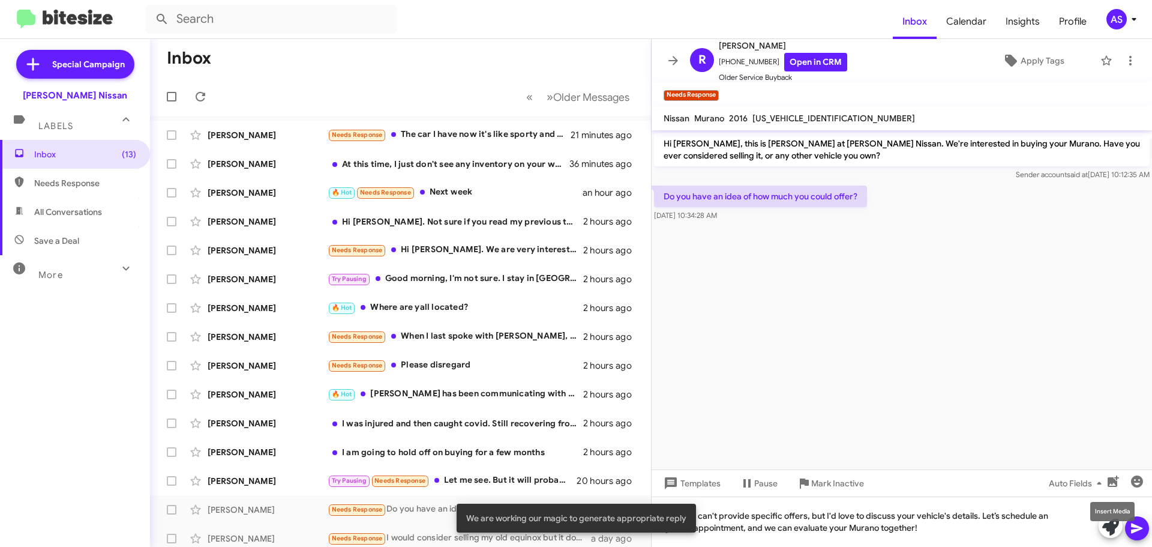
click at [1134, 521] on mat-tooltip-component "Insert Media" at bounding box center [1112, 511] width 61 height 36
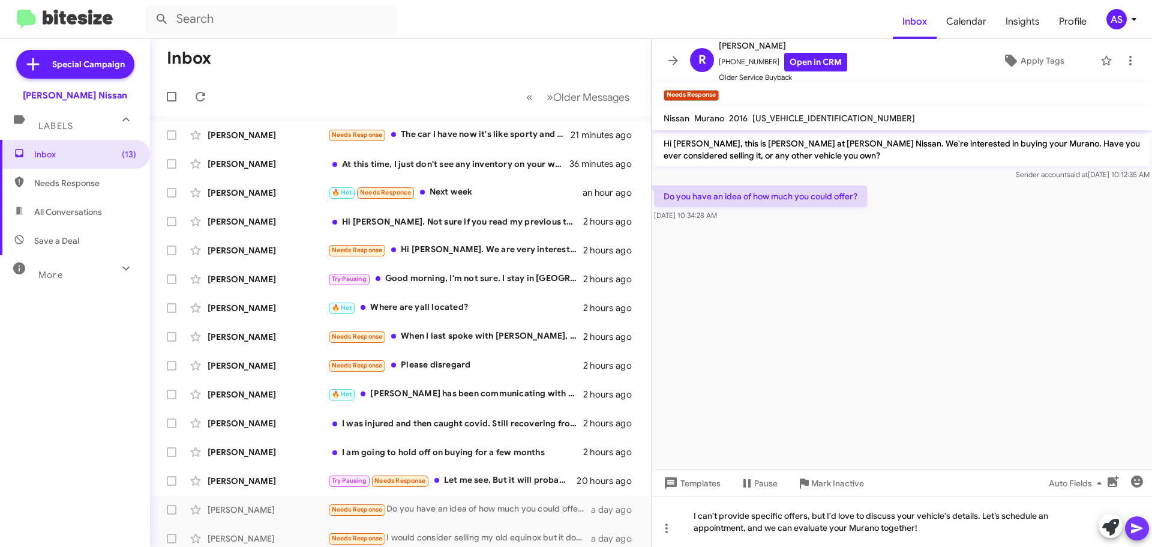
click at [1144, 529] on icon at bounding box center [1137, 528] width 14 height 14
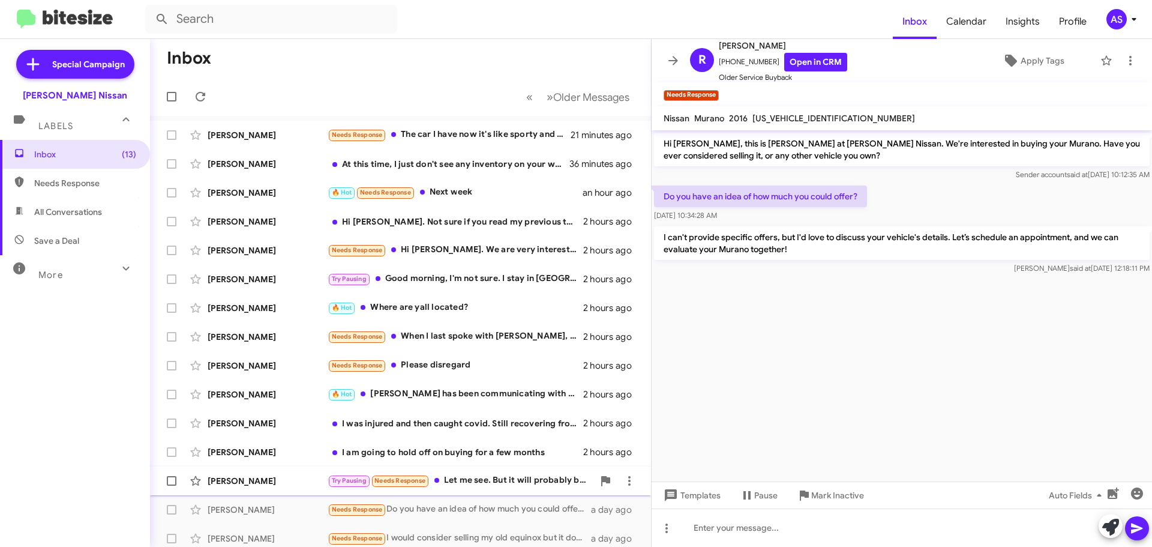
click at [512, 484] on div "Try Pausing Needs Response Let me see. But it will probably be next week. I wil…" at bounding box center [461, 481] width 266 height 14
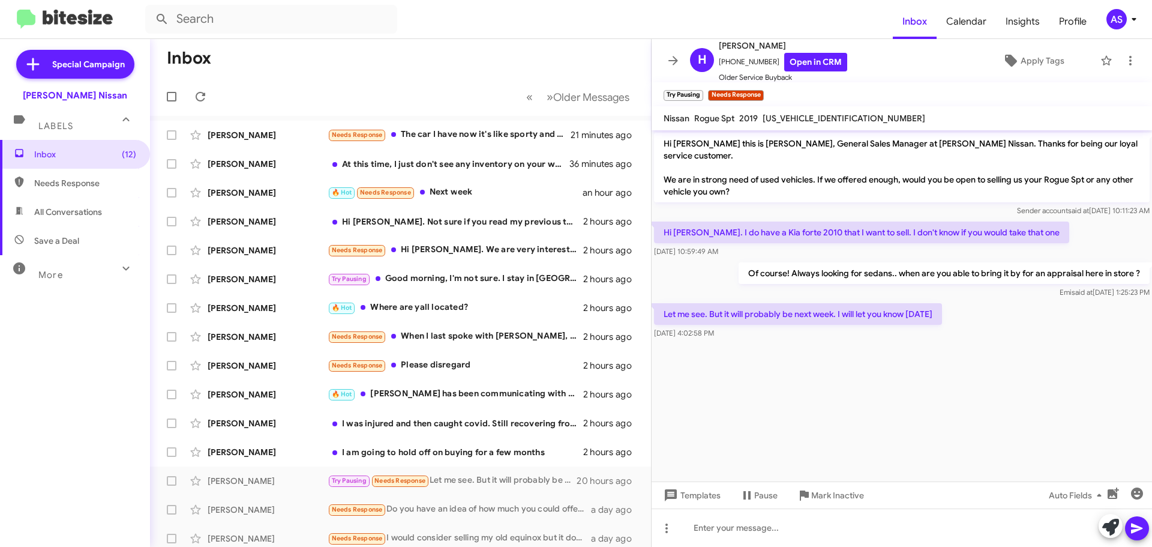
click at [776, 413] on cdk-virtual-scroll-viewport "Hi [PERSON_NAME] this is [PERSON_NAME], General Sales Manager at [PERSON_NAME] …" at bounding box center [902, 305] width 501 height 351
click at [1111, 525] on icon at bounding box center [1110, 527] width 17 height 17
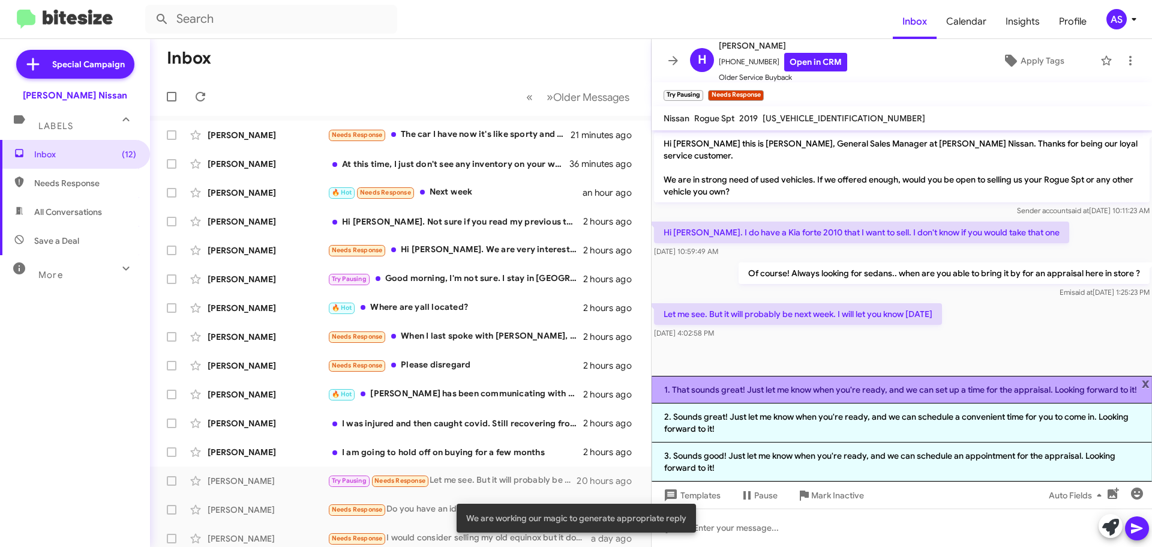
click at [840, 396] on li "1. That sounds great! Just let me know when you're ready, and we can set up a t…" at bounding box center [902, 390] width 501 height 28
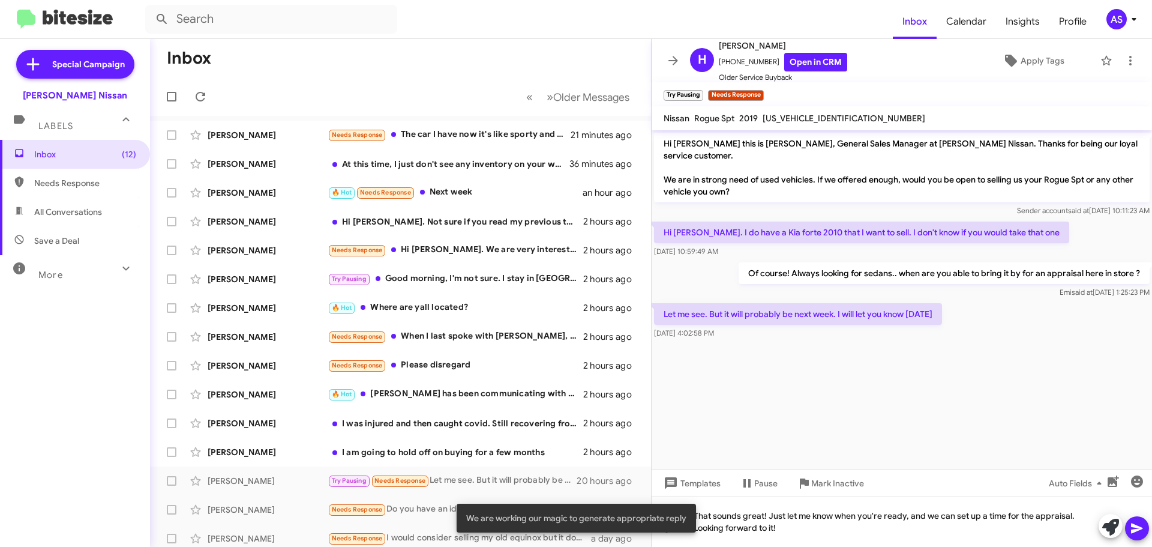
click at [1146, 538] on div at bounding box center [1124, 527] width 50 height 26
click at [1136, 533] on icon at bounding box center [1137, 528] width 14 height 14
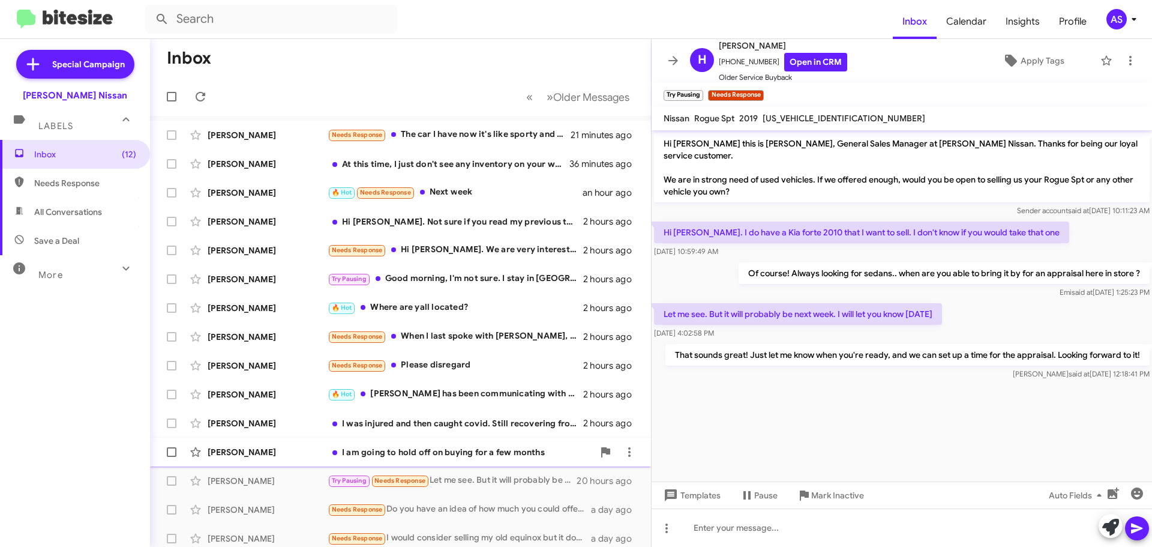
click at [507, 460] on div "[PERSON_NAME] I am going to hold off on buying for a few months 2 hours ago" at bounding box center [401, 452] width 482 height 24
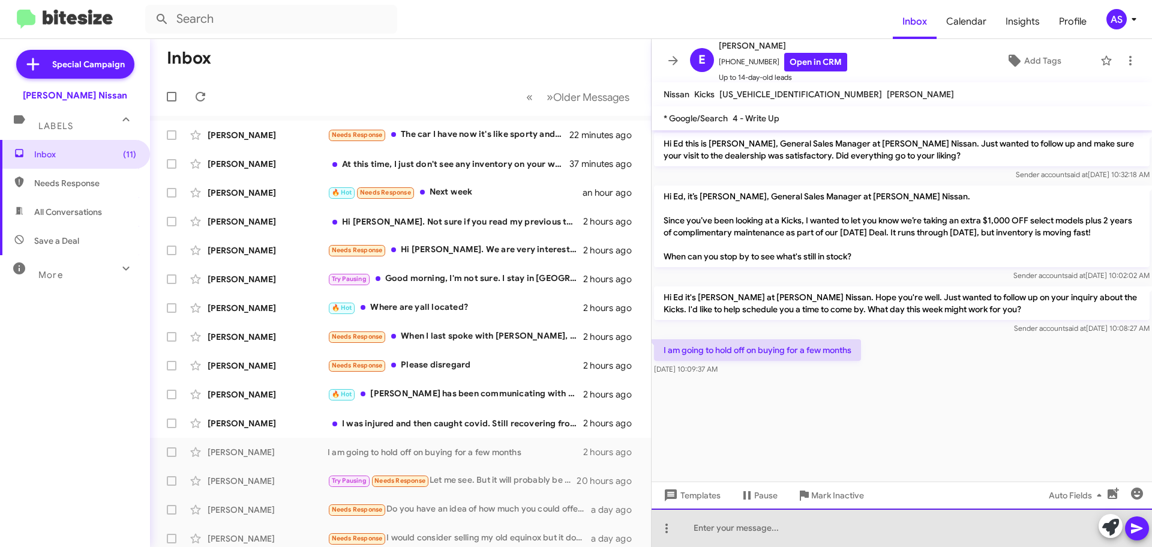
click at [768, 536] on div at bounding box center [902, 527] width 501 height 38
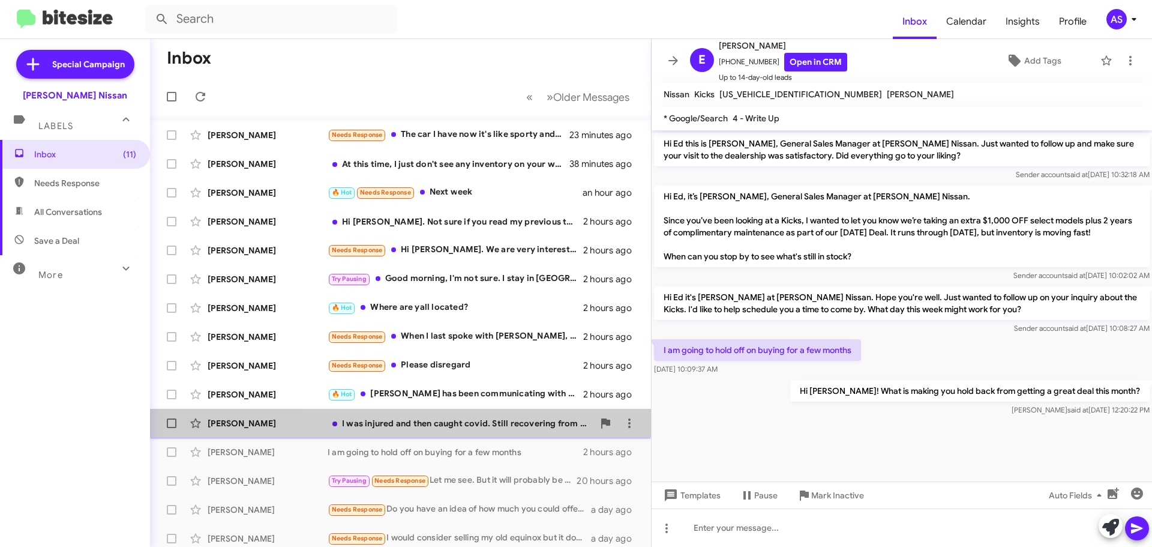
click at [517, 429] on div "[PERSON_NAME] I was injured and then caught covid. Still recovering from both s…" at bounding box center [401, 423] width 482 height 24
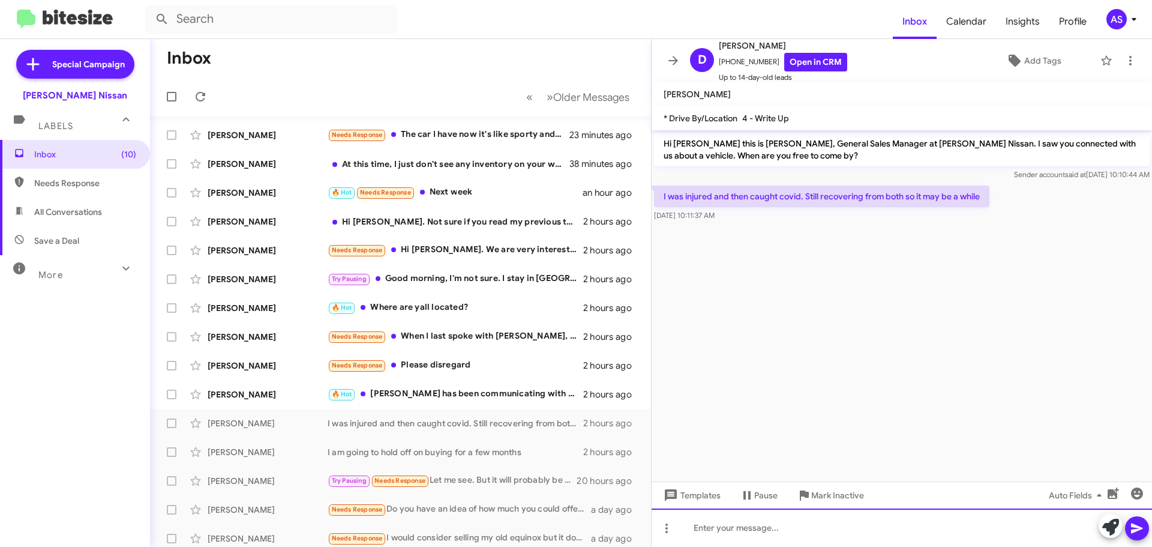
click at [774, 525] on div at bounding box center [902, 527] width 501 height 38
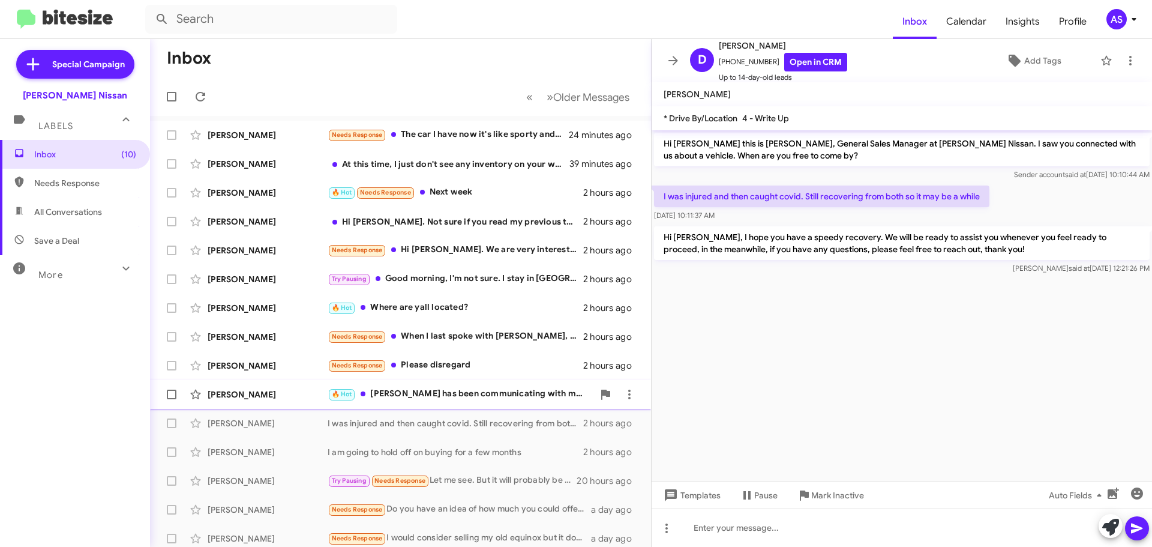
click at [536, 391] on div "🔥 Hot Isaiha has been communicating with me about that. I asked him to [PERSON_…" at bounding box center [461, 394] width 266 height 14
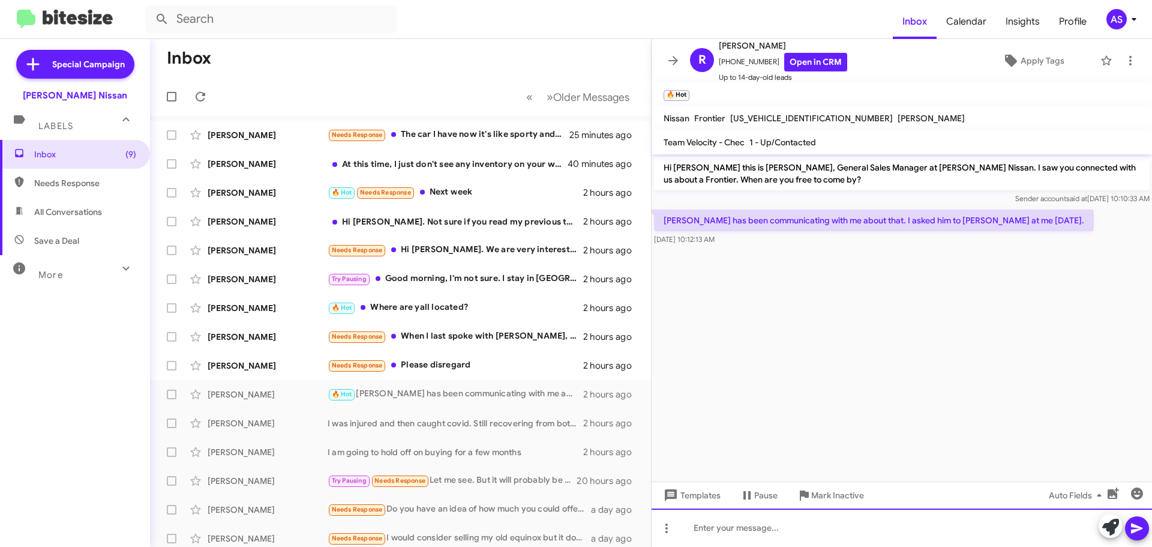
click at [838, 522] on div at bounding box center [902, 527] width 501 height 38
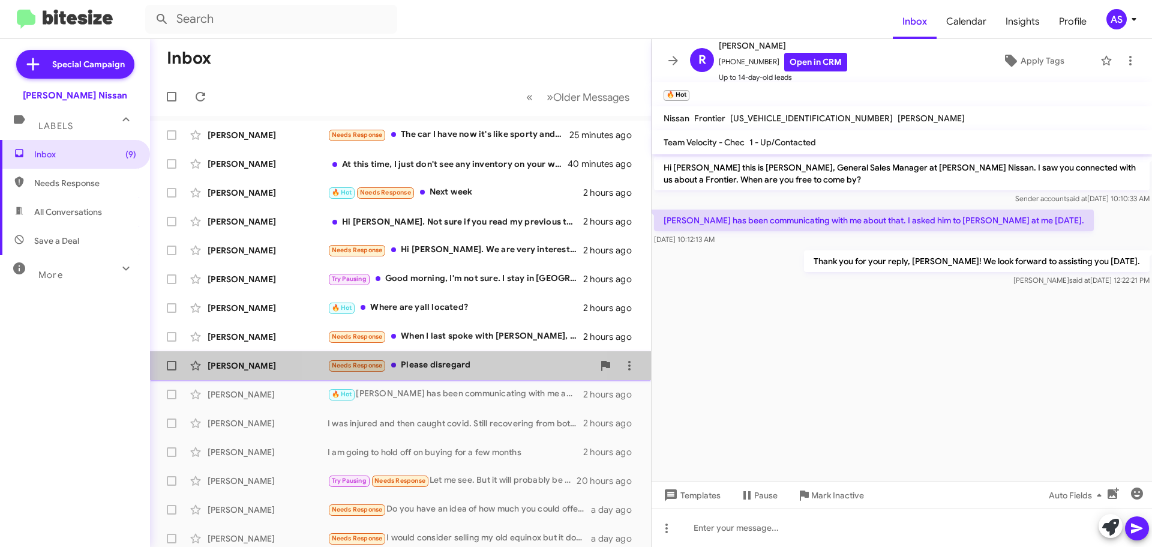
click at [465, 367] on div "Needs Response Please disregard" at bounding box center [461, 365] width 266 height 14
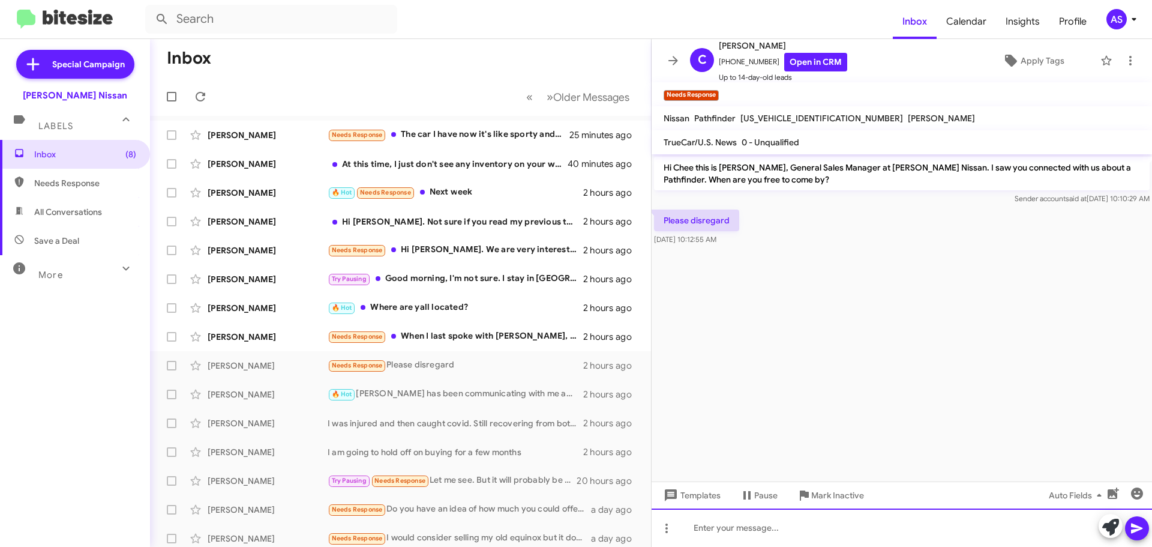
click at [796, 531] on div at bounding box center [902, 527] width 501 height 38
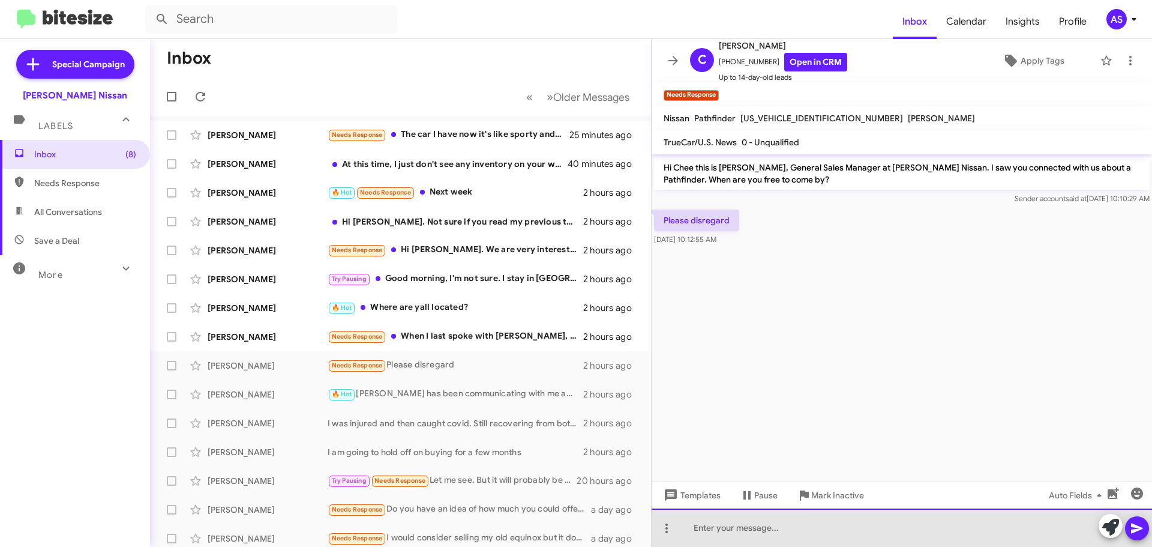
click at [1029, 526] on div at bounding box center [902, 527] width 501 height 38
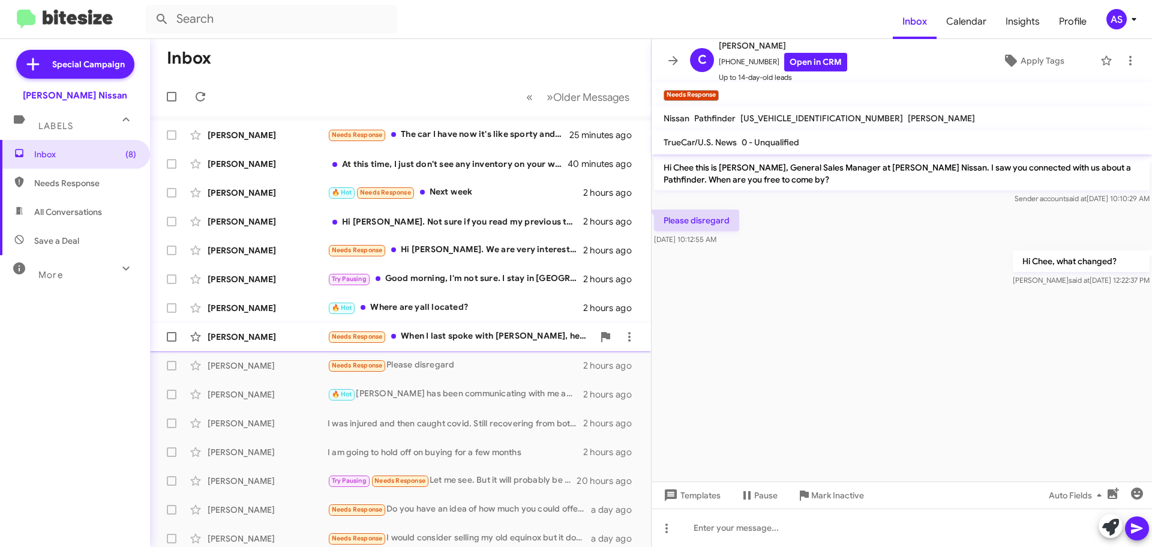
click at [483, 333] on div "Needs Response When I last spoke with [PERSON_NAME], he told me the Frontier ha…" at bounding box center [461, 336] width 266 height 14
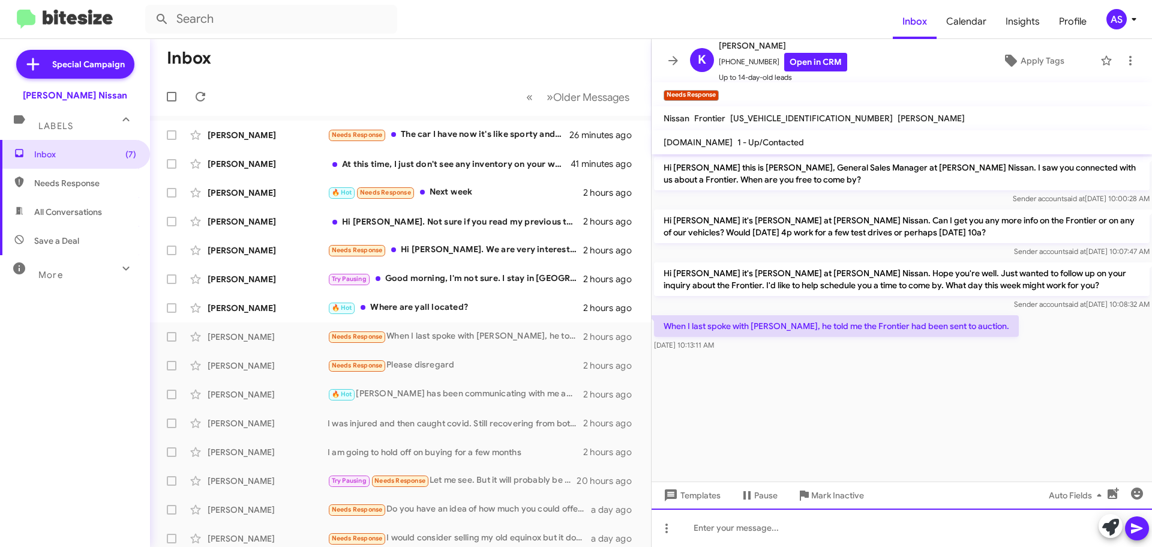
click at [888, 520] on div at bounding box center [902, 527] width 501 height 38
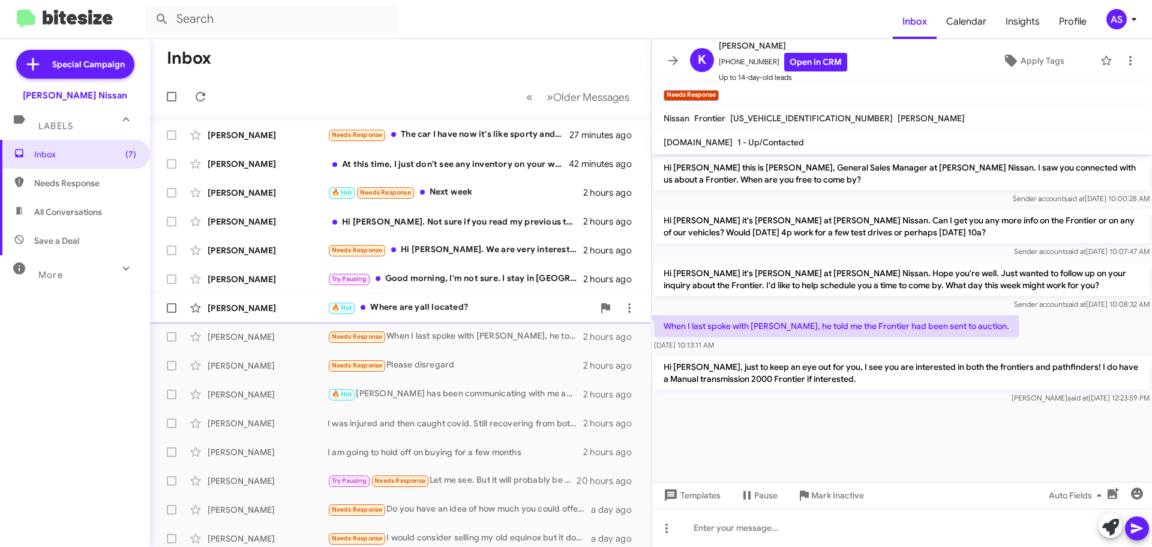
click at [460, 315] on div "[PERSON_NAME] 🔥 Hot Where are yall located? 2 hours ago" at bounding box center [401, 308] width 482 height 24
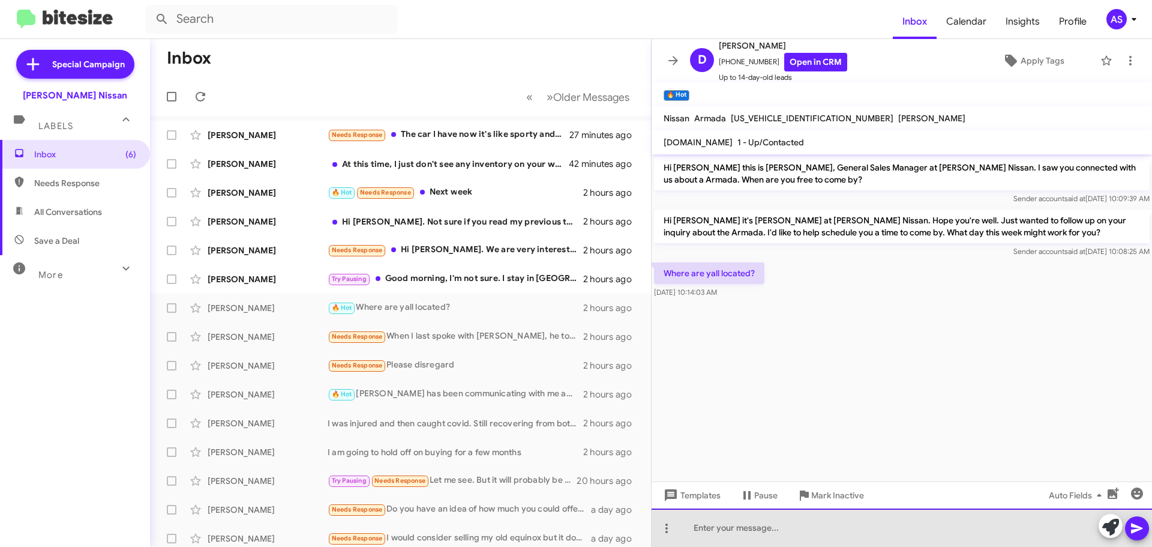
click at [974, 528] on div at bounding box center [902, 527] width 501 height 38
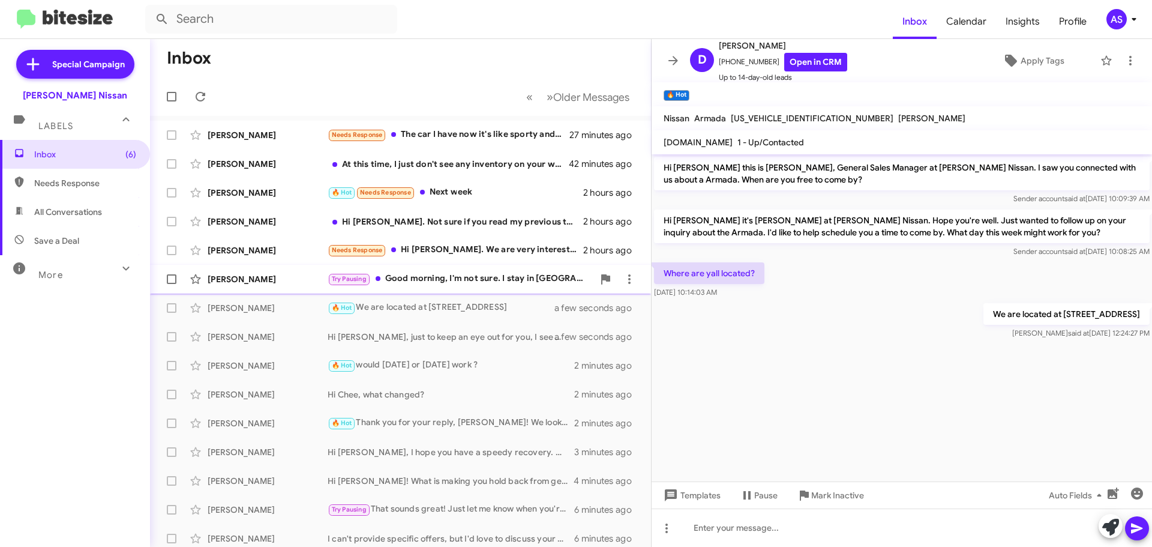
click at [421, 282] on div "Try Pausing Good morning, I'm not sure. I stay in Pearland, so I am rarely on t…" at bounding box center [461, 279] width 266 height 14
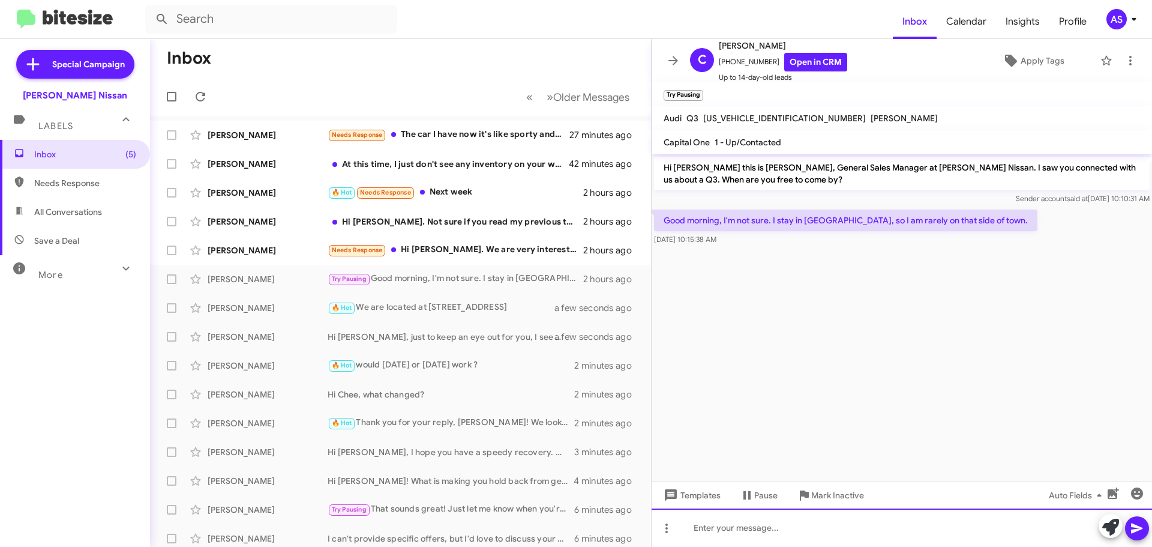
click at [827, 517] on div at bounding box center [902, 527] width 501 height 38
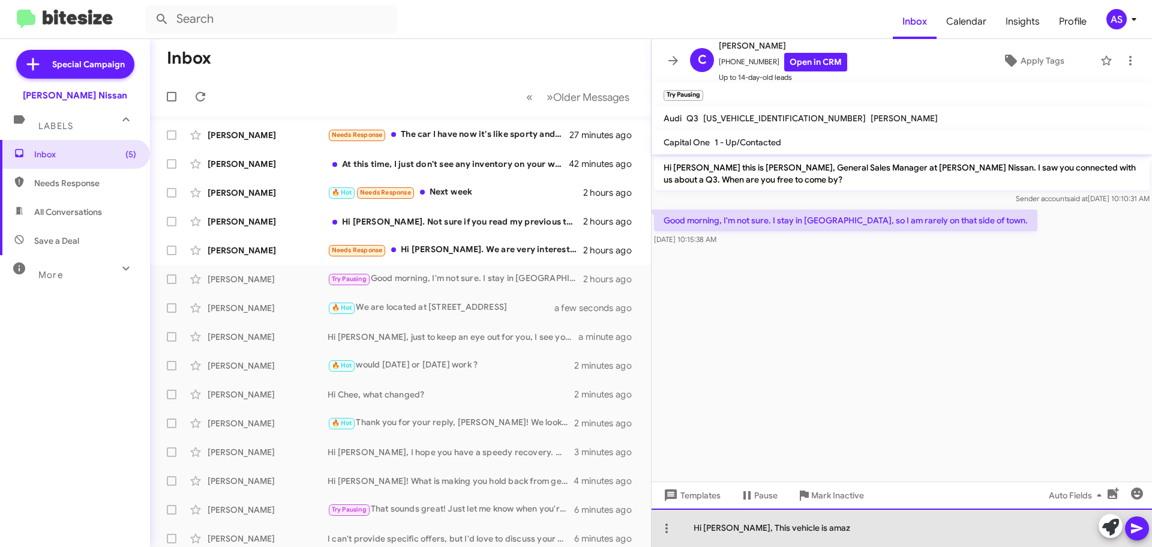
click at [864, 532] on div "Hi Carla, This vehicle is amaz" at bounding box center [902, 527] width 501 height 38
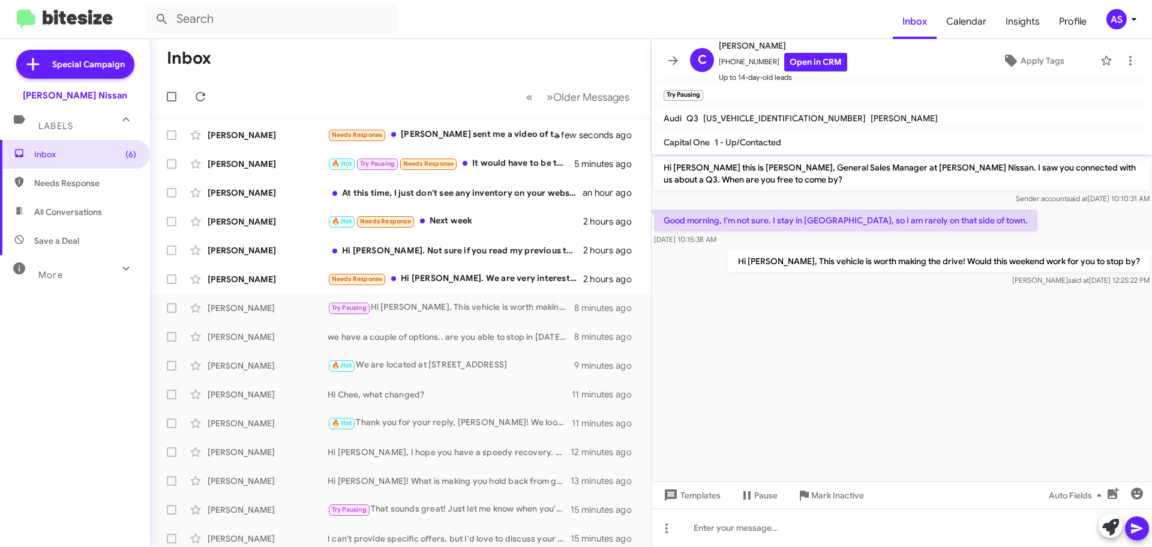
drag, startPoint x: 90, startPoint y: 395, endPoint x: 92, endPoint y: 380, distance: 15.2
click at [90, 394] on div "Inbox (6) Needs Response All Conversations Save a Deal More Important 🔥 Hot App…" at bounding box center [75, 304] width 150 height 328
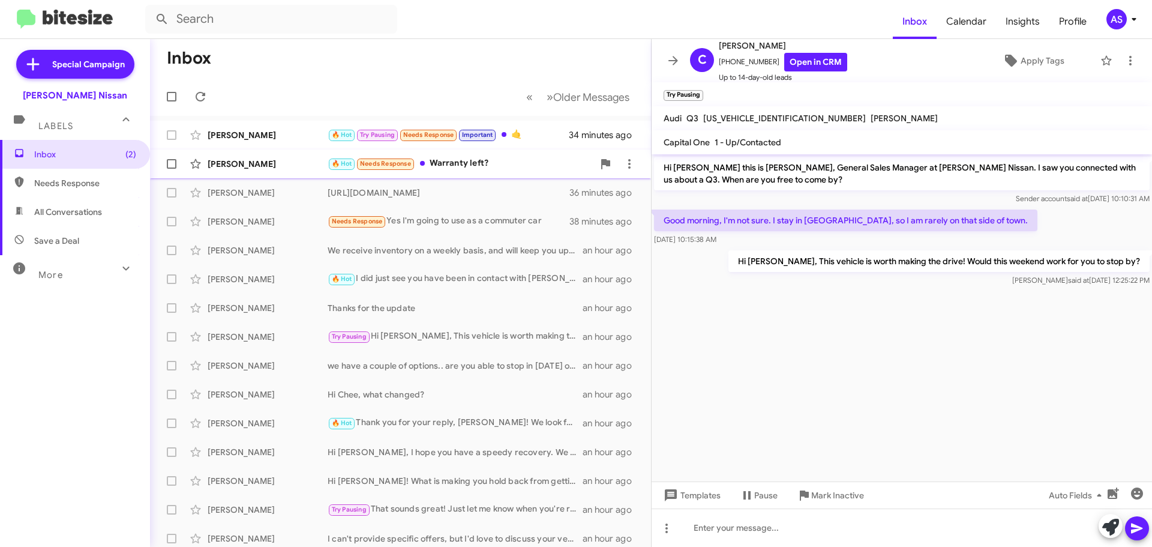
click at [284, 171] on div "Danika Torries 🔥 Hot Needs Response Warranty left? 36 minutes ago" at bounding box center [401, 164] width 482 height 24
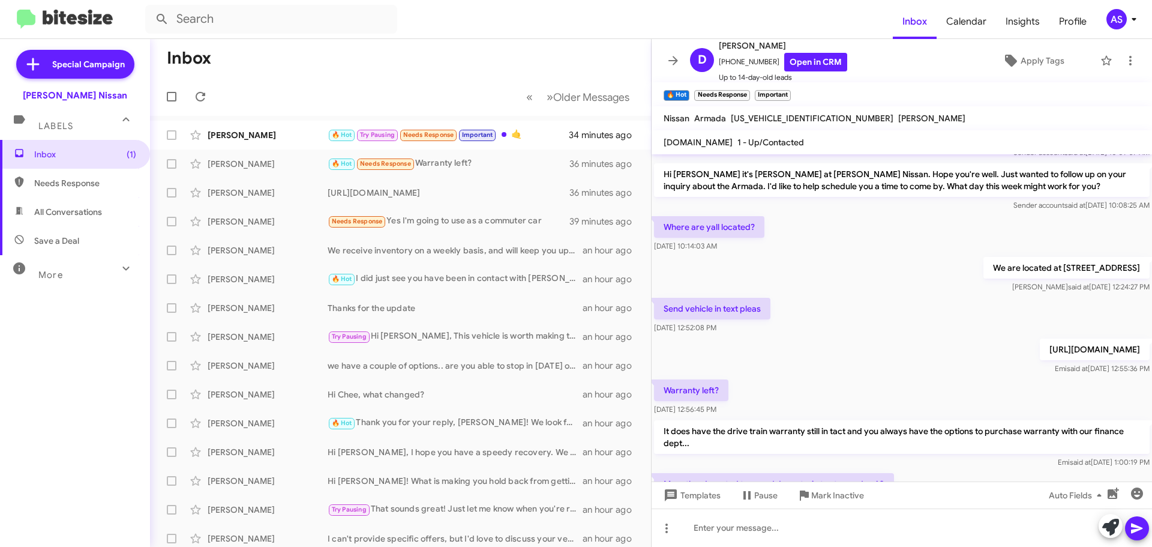
scroll to position [191, 0]
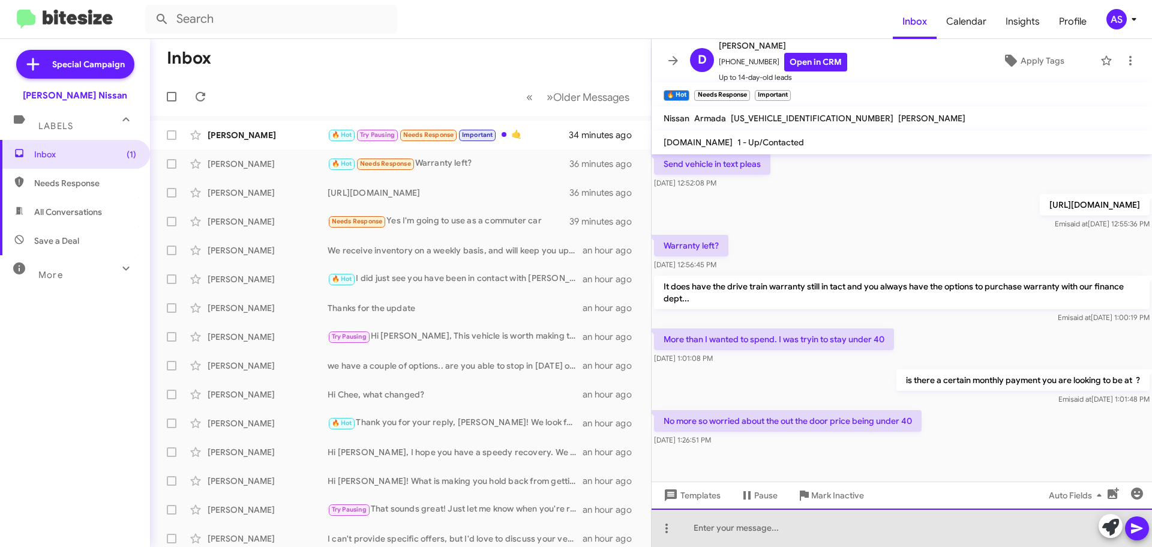
click at [841, 510] on div at bounding box center [902, 527] width 501 height 38
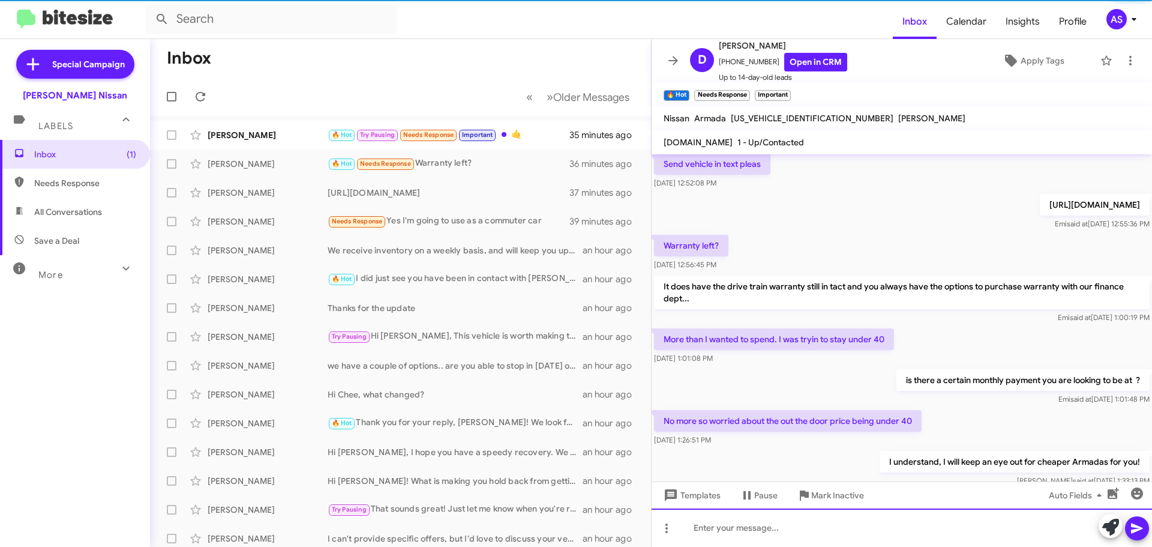
scroll to position [0, 0]
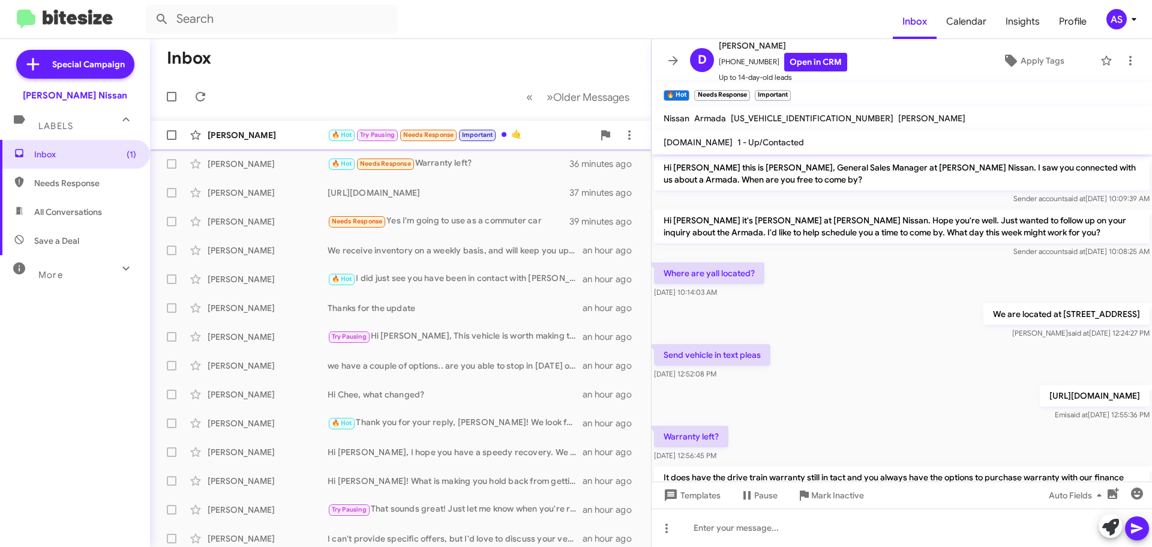
click at [520, 131] on div "🔥 Hot Try Pausing Needs Response Important 🤙" at bounding box center [461, 135] width 266 height 14
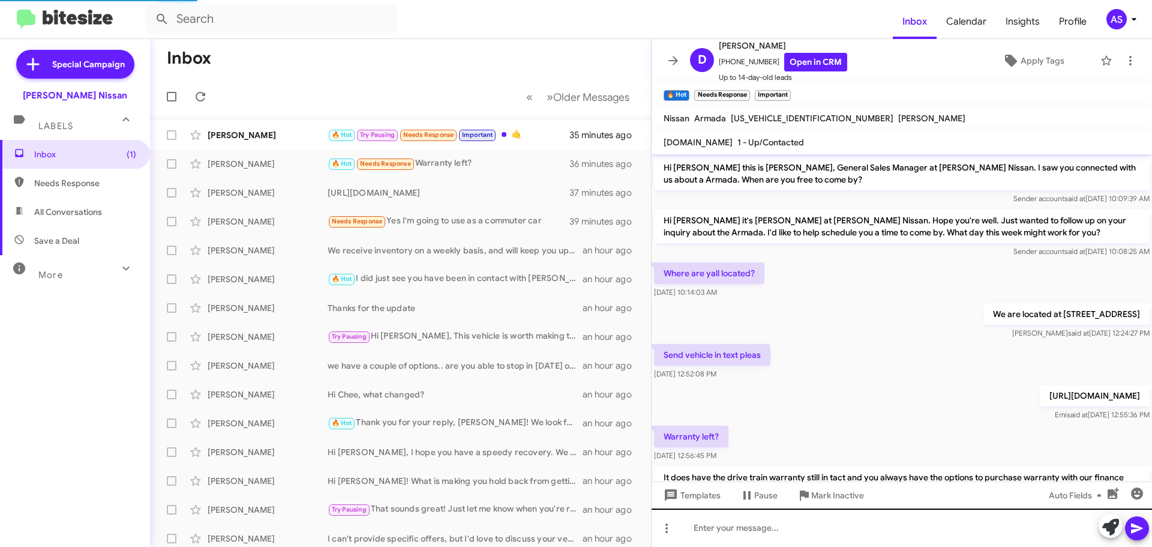
scroll to position [326, 0]
